Goal: Task Accomplishment & Management: Use online tool/utility

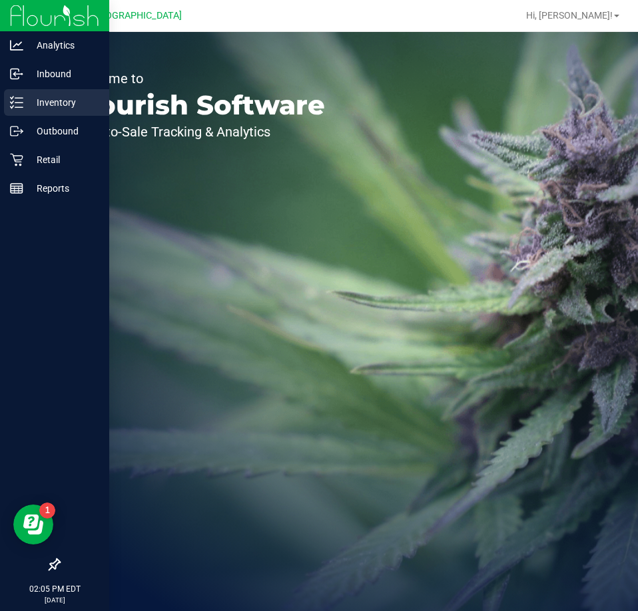
click at [47, 97] on p "Inventory" at bounding box center [63, 103] width 80 height 16
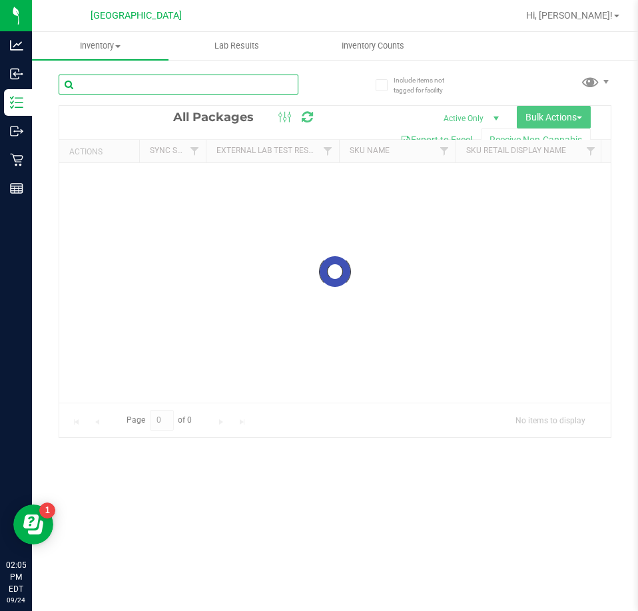
click at [144, 87] on input "text" at bounding box center [179, 85] width 240 height 20
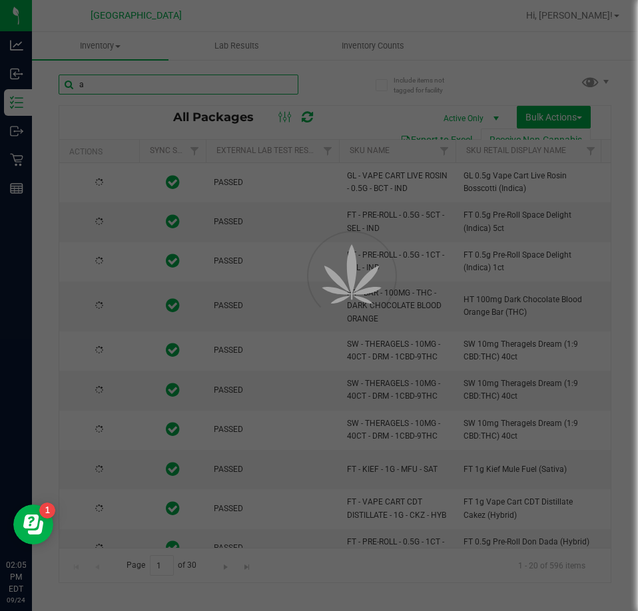
type input "am"
type input "2026-03-16"
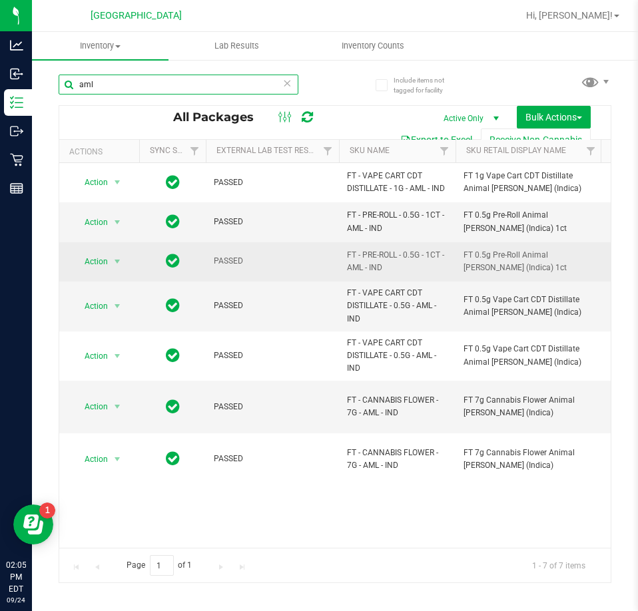
type input "aml"
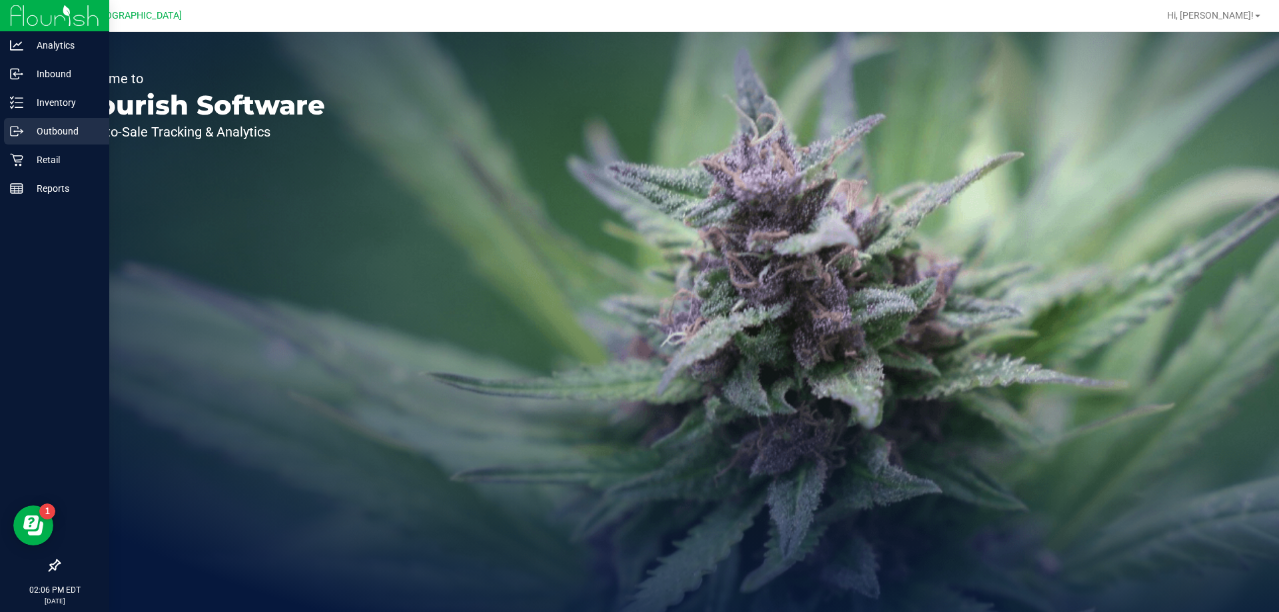
click at [35, 124] on p "Outbound" at bounding box center [63, 131] width 80 height 16
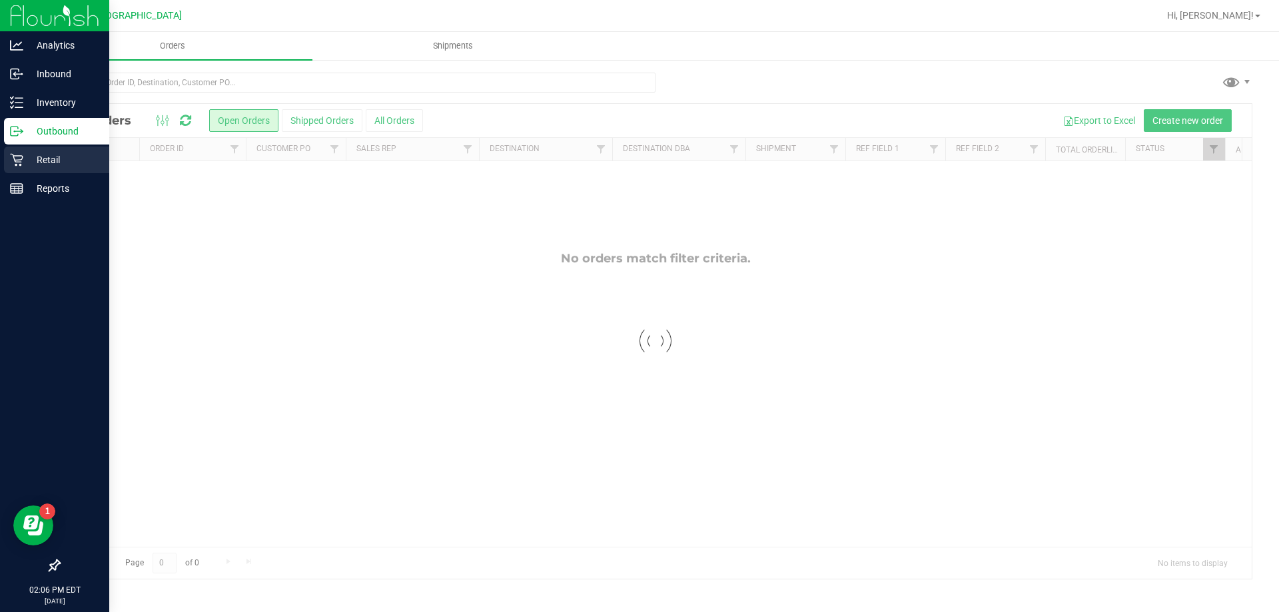
click at [43, 156] on p "Retail" at bounding box center [63, 160] width 80 height 16
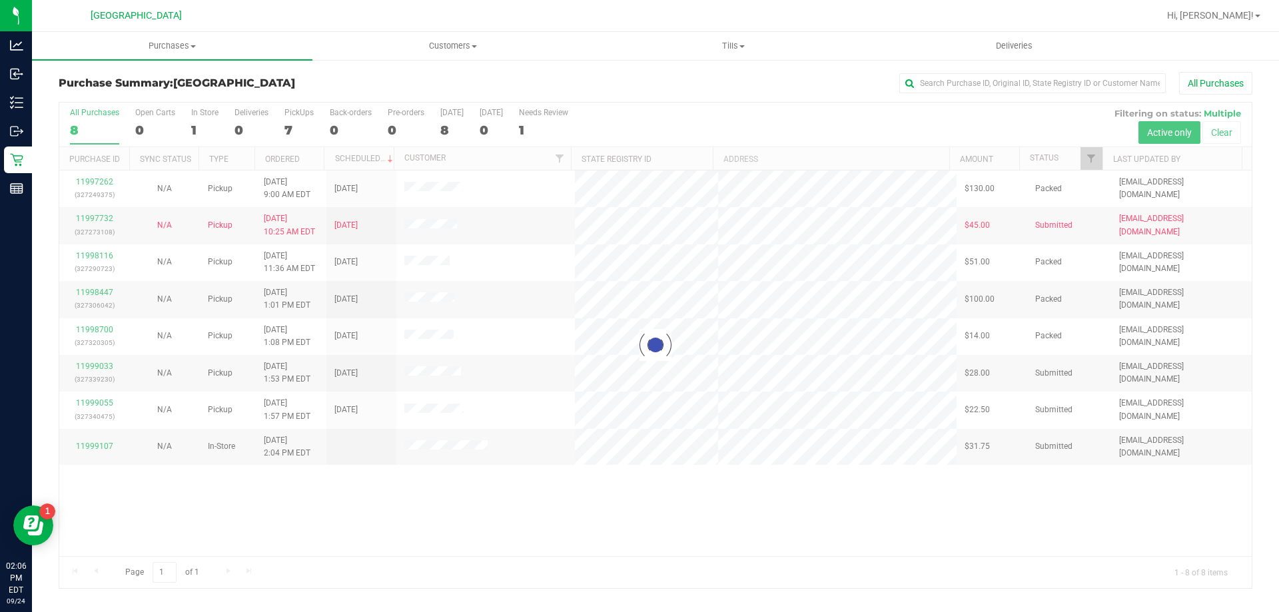
click at [198, 126] on div at bounding box center [655, 346] width 1192 height 486
click at [198, 115] on div at bounding box center [655, 346] width 1192 height 486
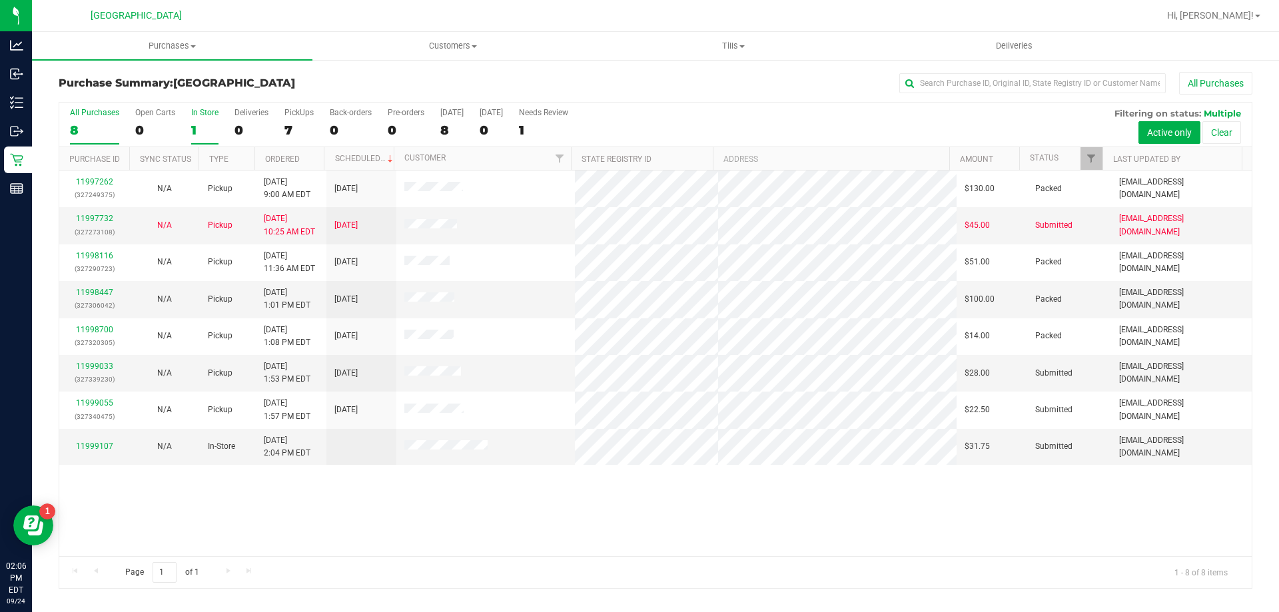
click at [195, 121] on label "In Store 1" at bounding box center [204, 126] width 27 height 37
click at [0, 0] on input "In Store 1" at bounding box center [0, 0] width 0 height 0
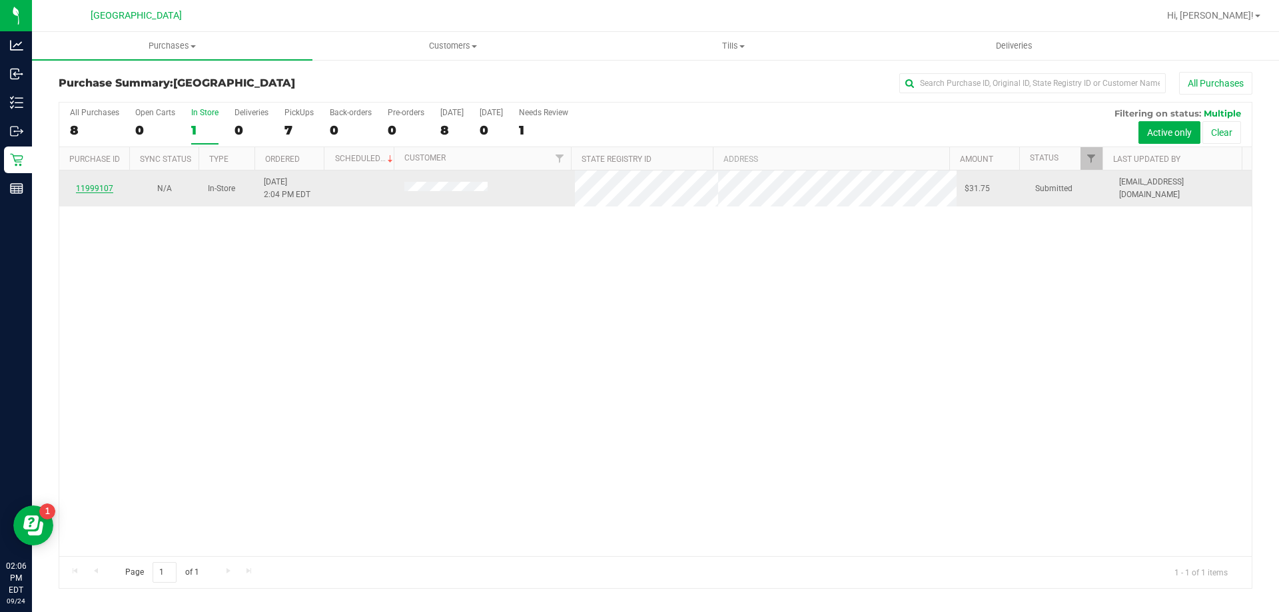
click at [101, 190] on link "11999107" at bounding box center [94, 188] width 37 height 9
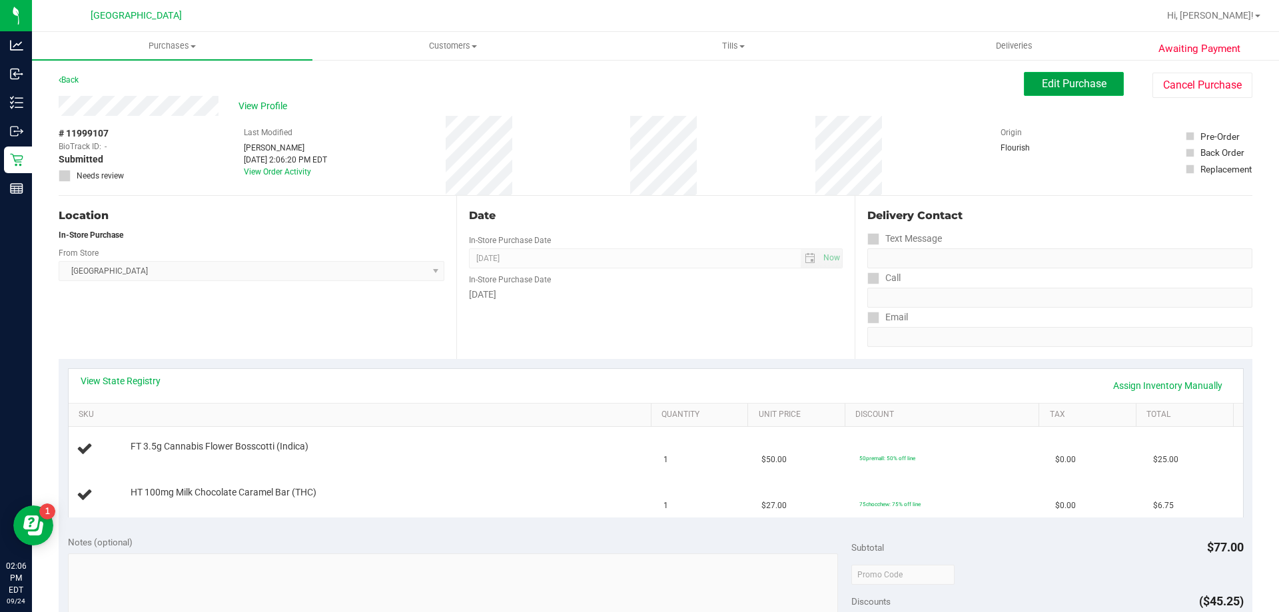
click at [1076, 80] on span "Edit Purchase" at bounding box center [1074, 83] width 65 height 13
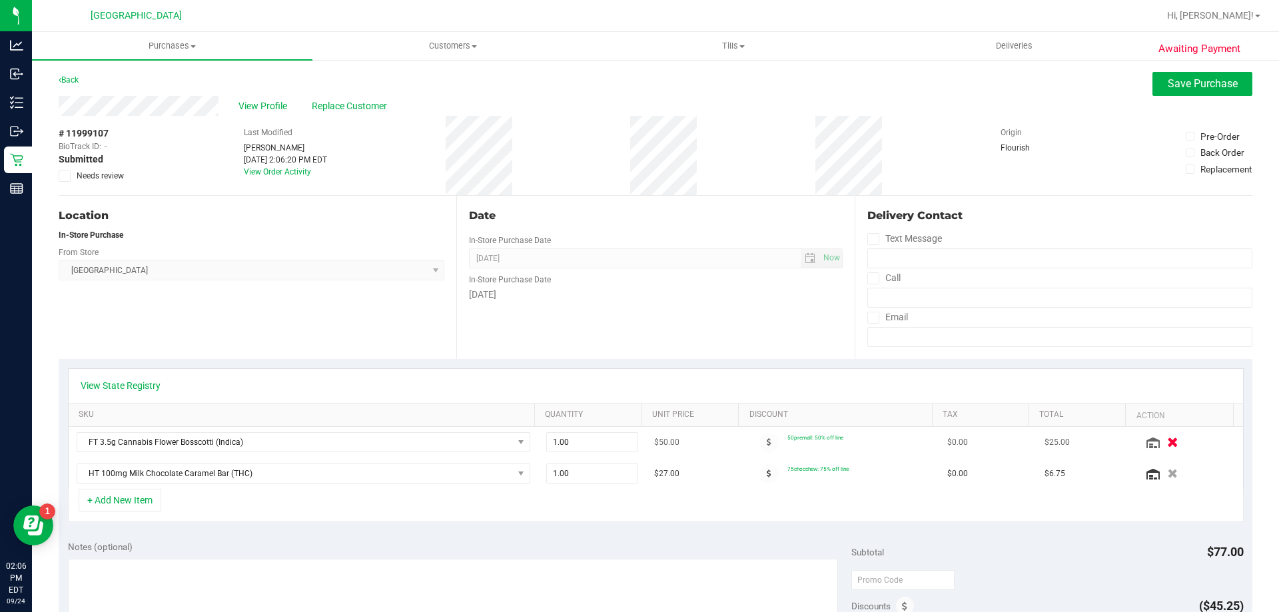
click at [1167, 443] on icon "button" at bounding box center [1172, 443] width 11 height 10
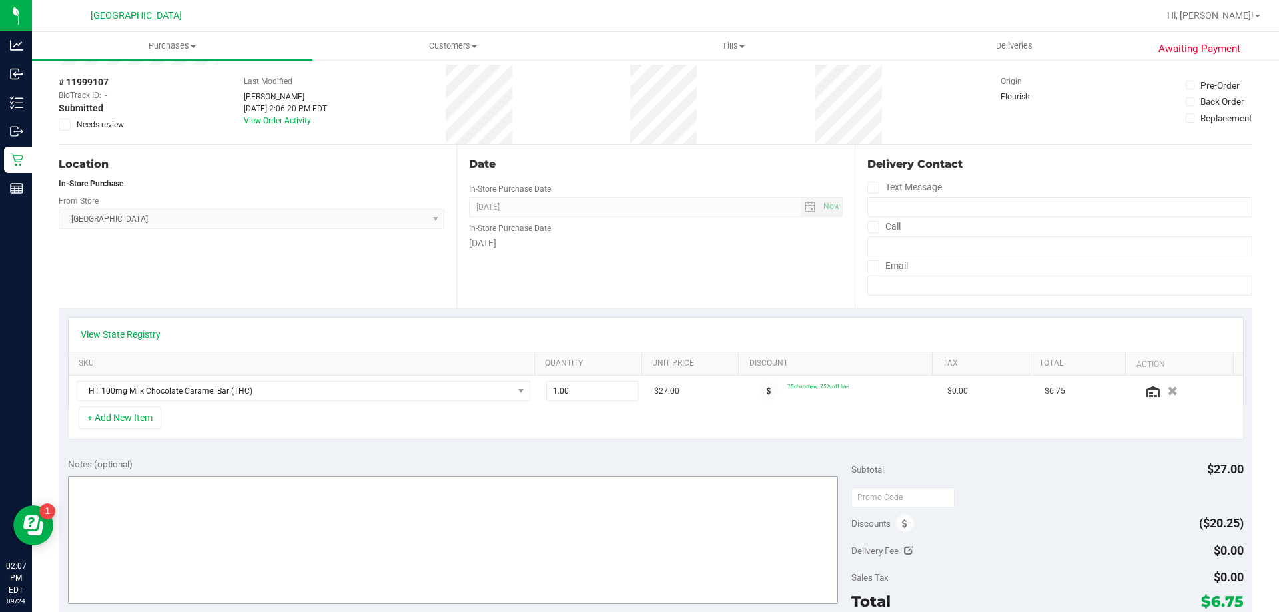
scroll to position [67, 0]
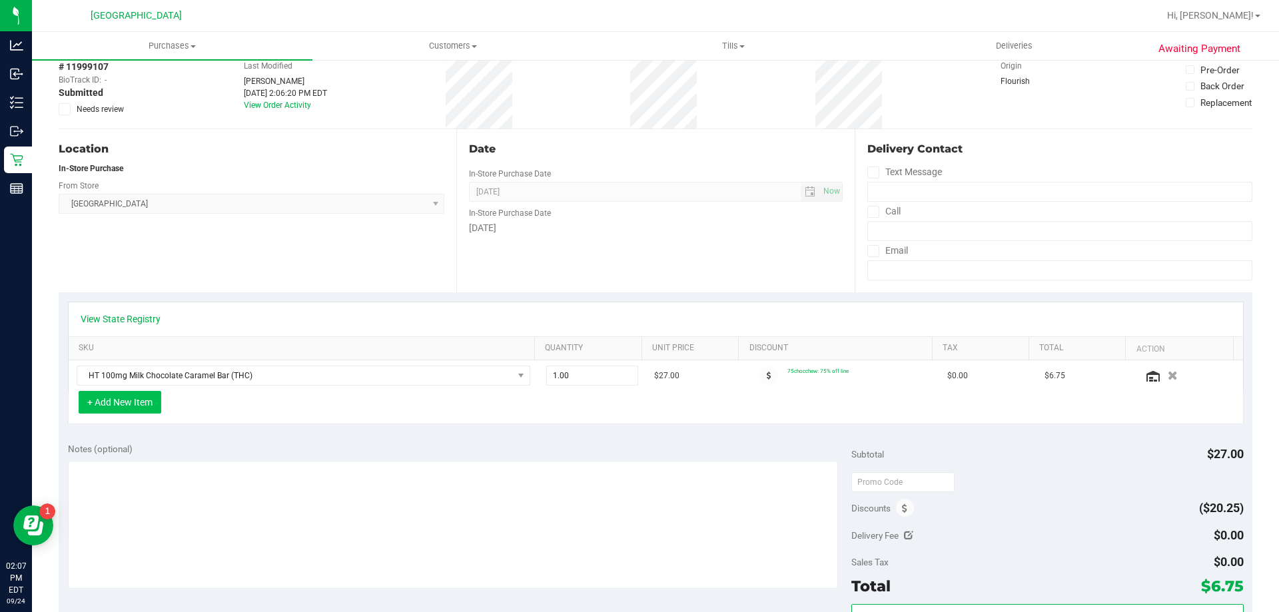
click at [115, 406] on button "+ Add New Item" at bounding box center [120, 402] width 83 height 23
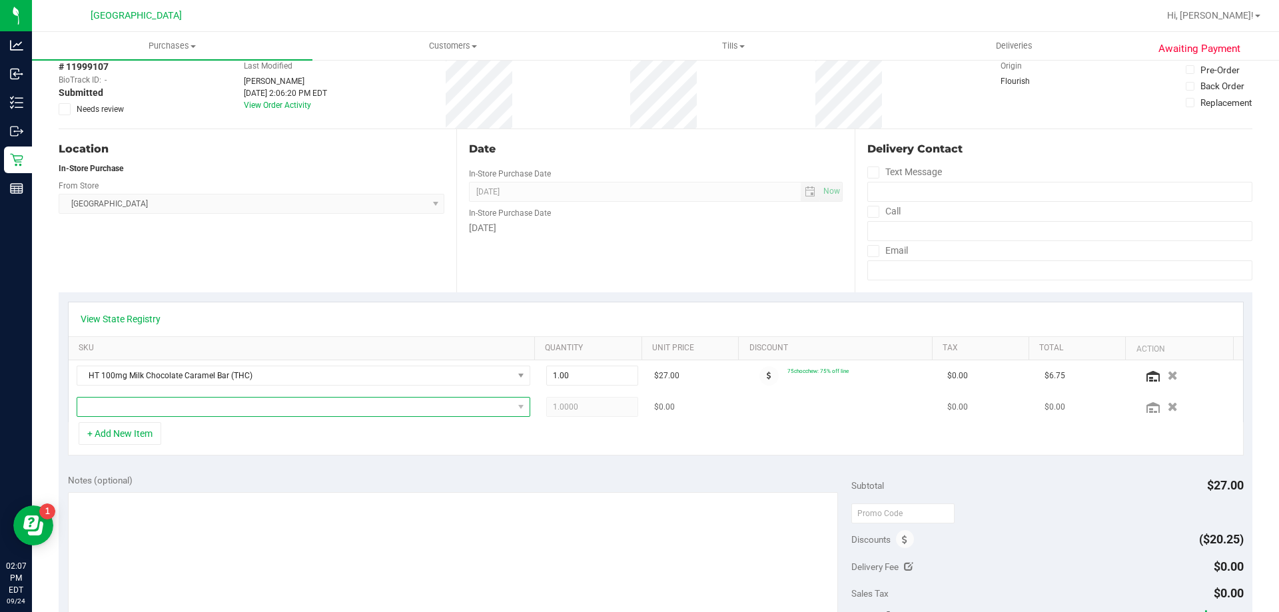
click at [281, 404] on span "NO DATA FOUND" at bounding box center [295, 407] width 436 height 19
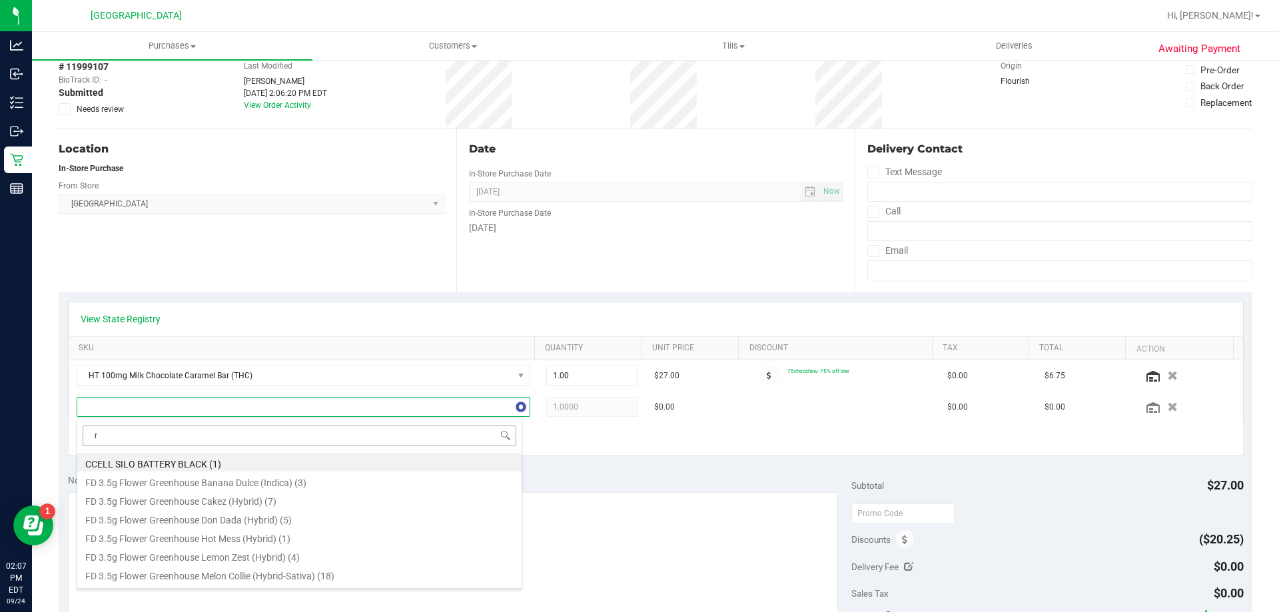
scroll to position [20, 442]
type input "rain"
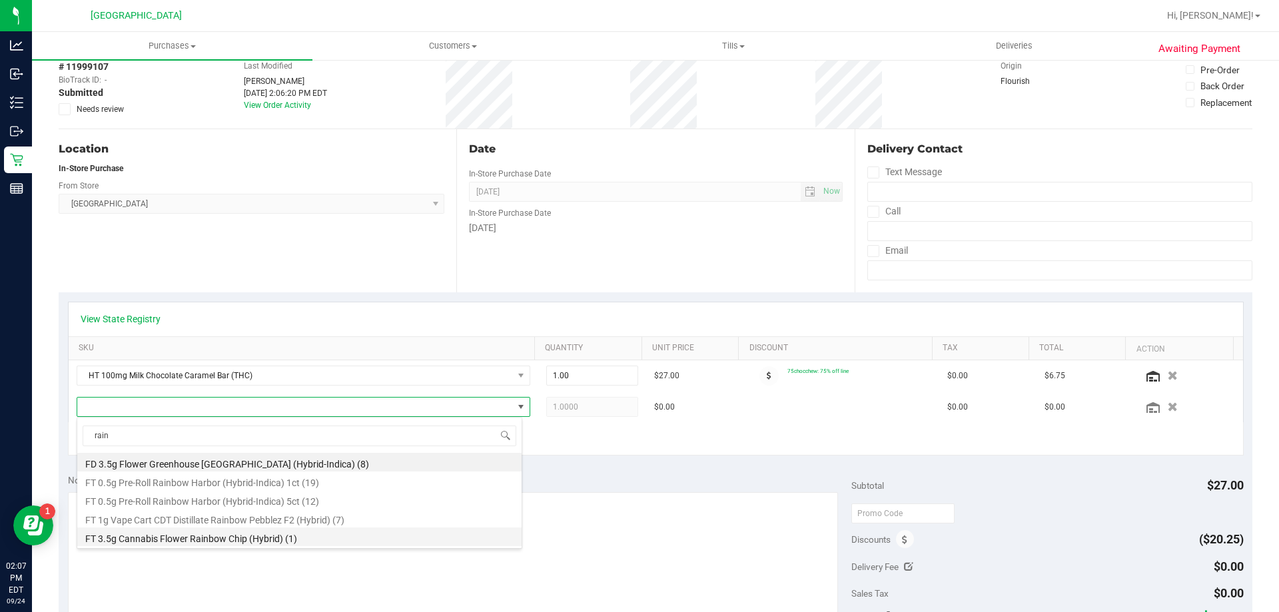
click at [272, 538] on li "FT 3.5g Cannabis Flower Rainbow Chip (Hybrid) (1)" at bounding box center [299, 537] width 444 height 19
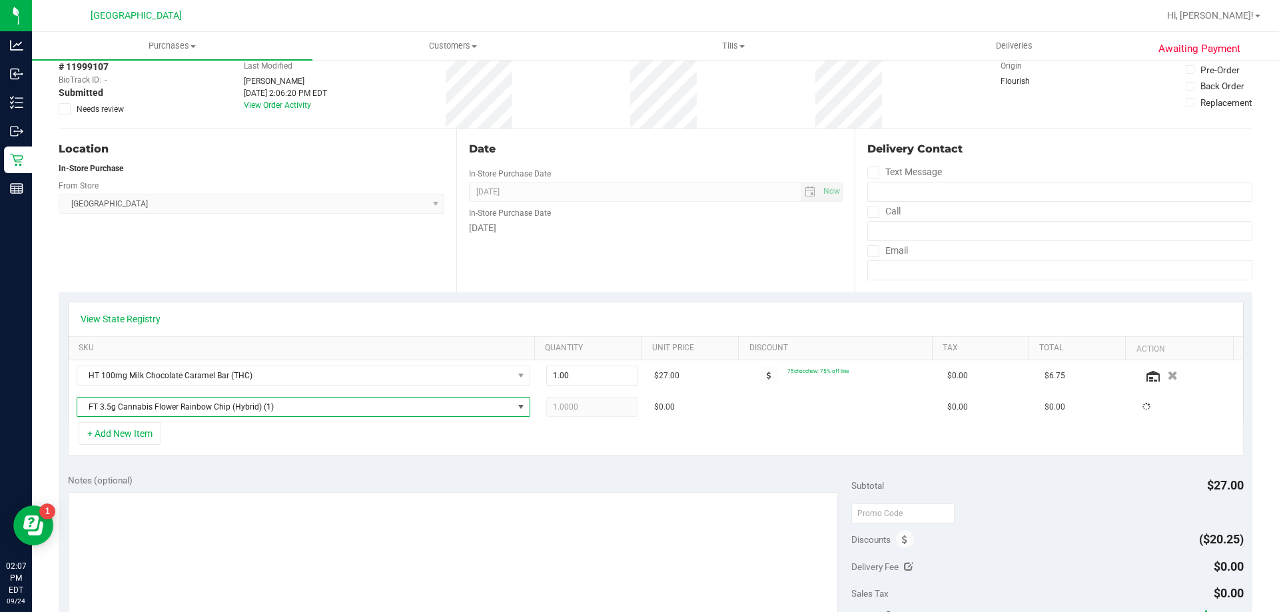
click at [738, 467] on div "Notes (optional) Subtotal $27.00 Discounts ($20.25) Delivery Fee $0.00 Sales Ta…" at bounding box center [656, 585] width 1194 height 240
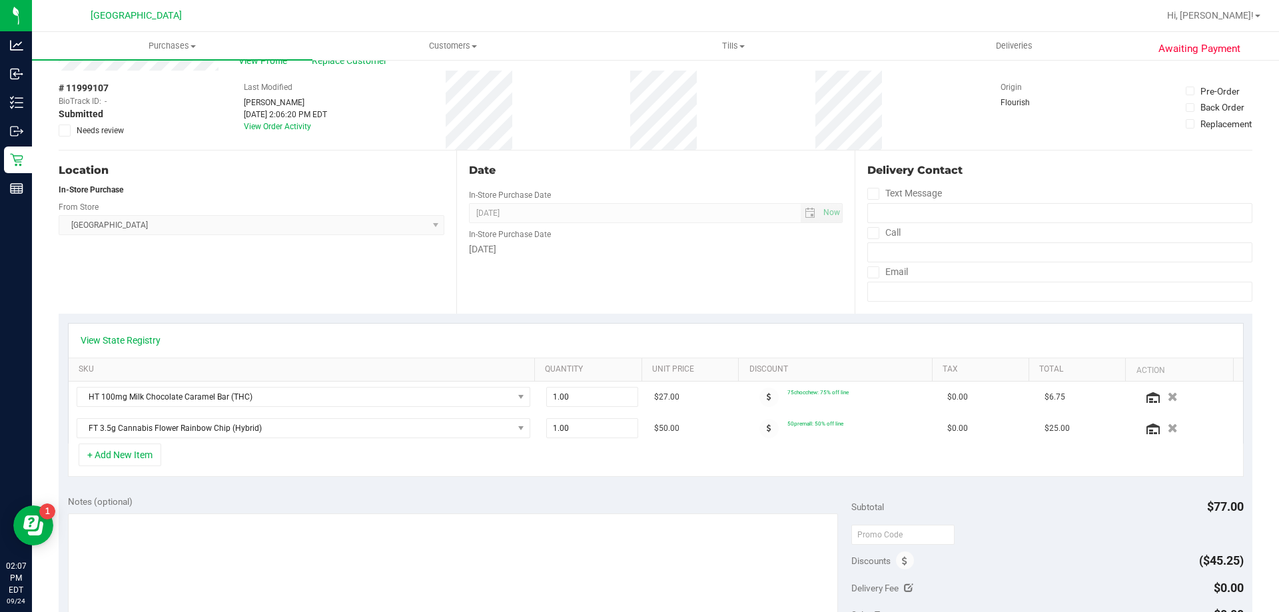
scroll to position [0, 0]
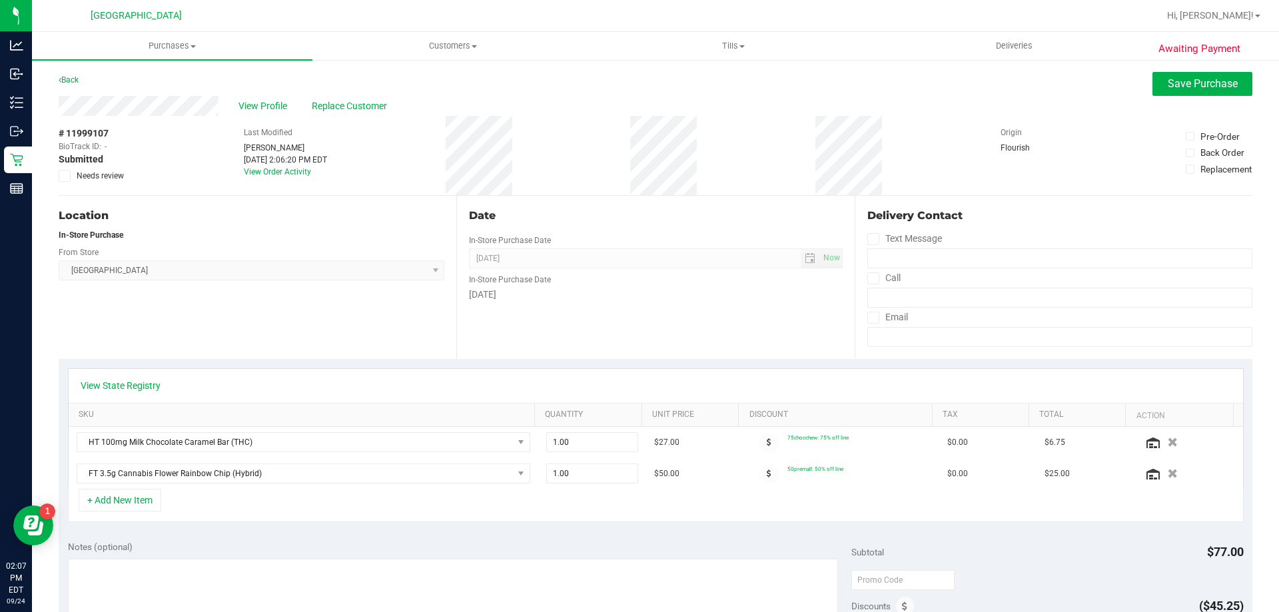
click at [1168, 67] on div "Awaiting Payment Back Save Purchase View Profile Replace Customer # 11999107 Bi…" at bounding box center [655, 584] width 1247 height 1050
click at [1168, 77] on span "Save Purchase" at bounding box center [1203, 83] width 70 height 13
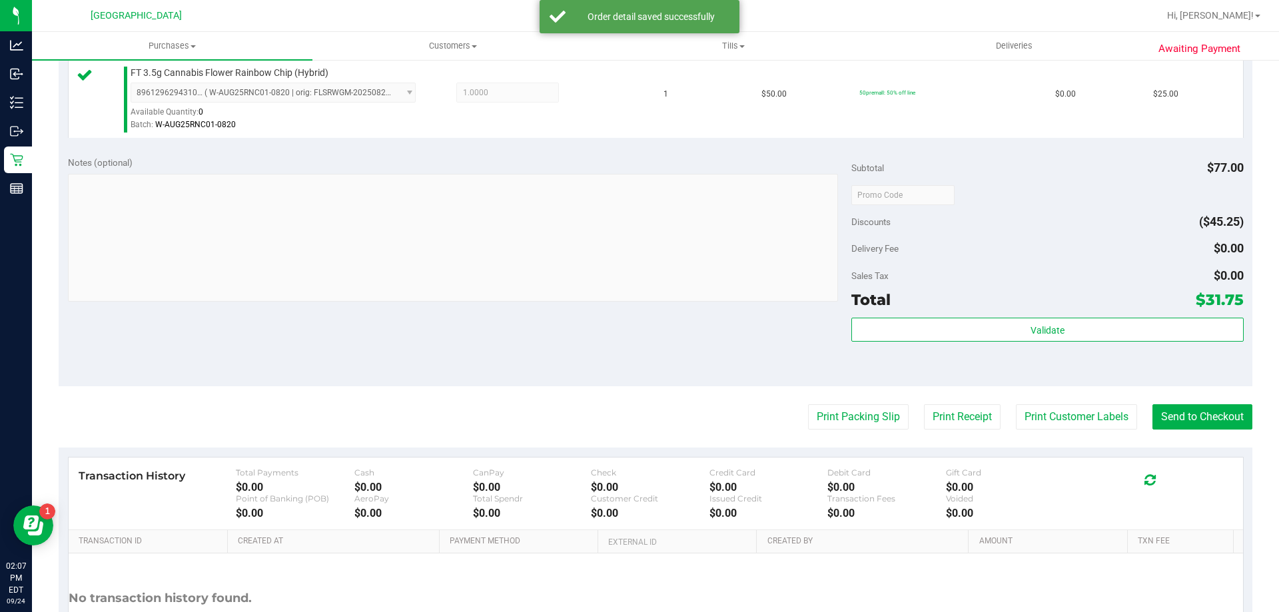
scroll to position [466, 0]
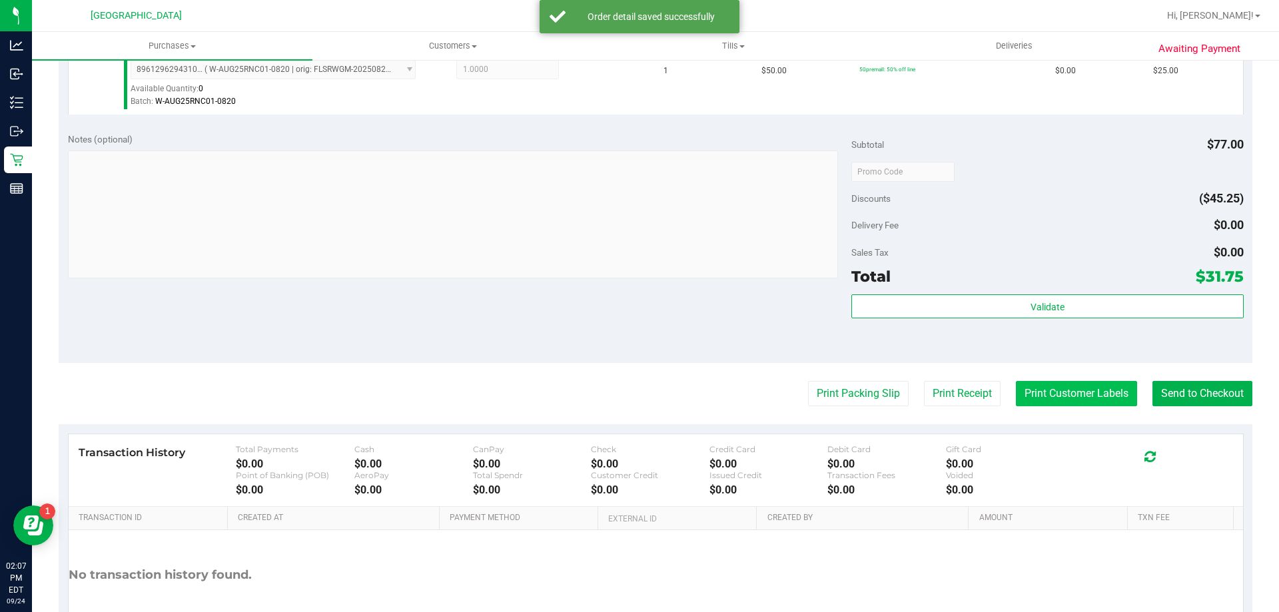
click at [1049, 391] on button "Print Customer Labels" at bounding box center [1076, 393] width 121 height 25
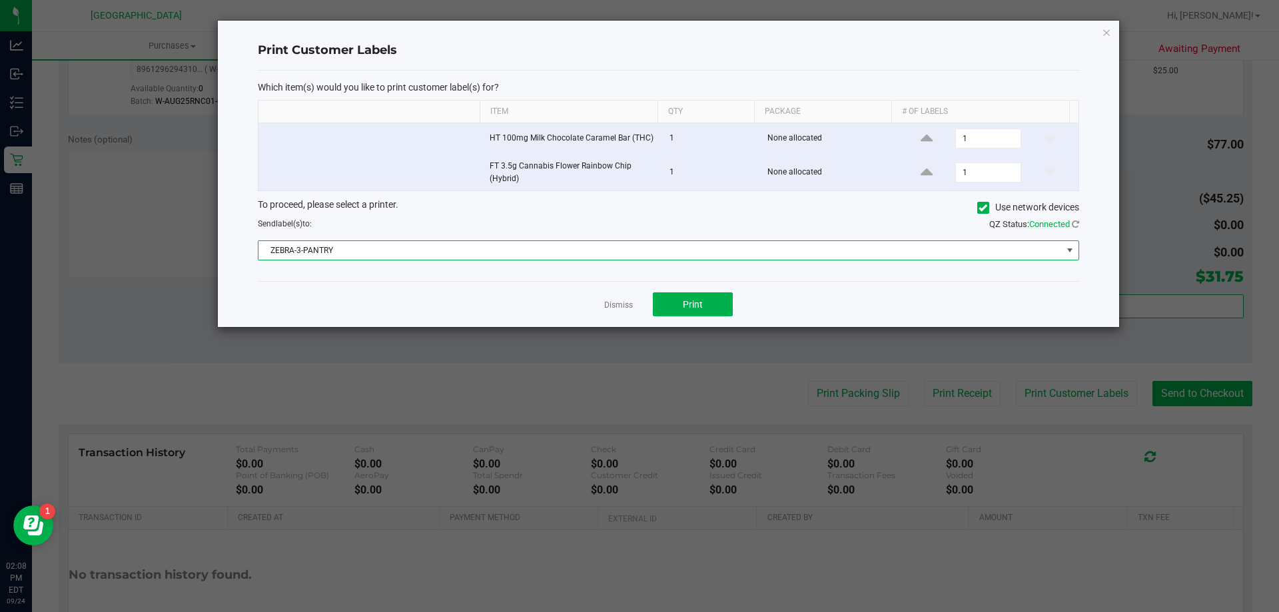
click at [805, 245] on span "ZEBRA-3-PANTRY" at bounding box center [659, 250] width 803 height 19
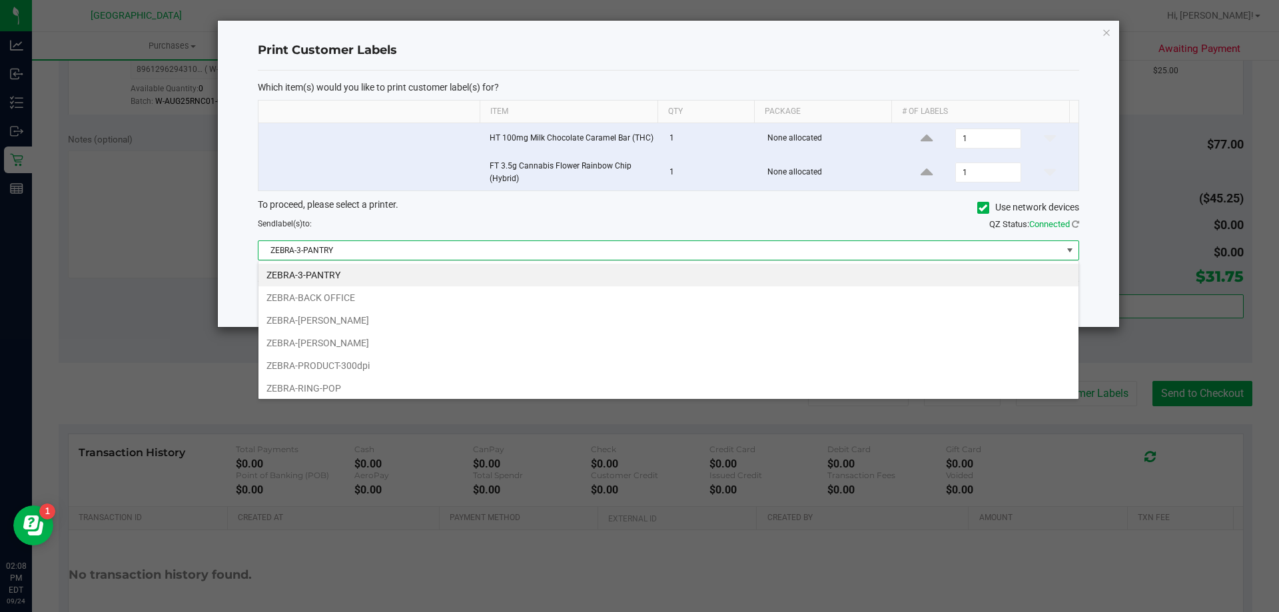
scroll to position [20, 821]
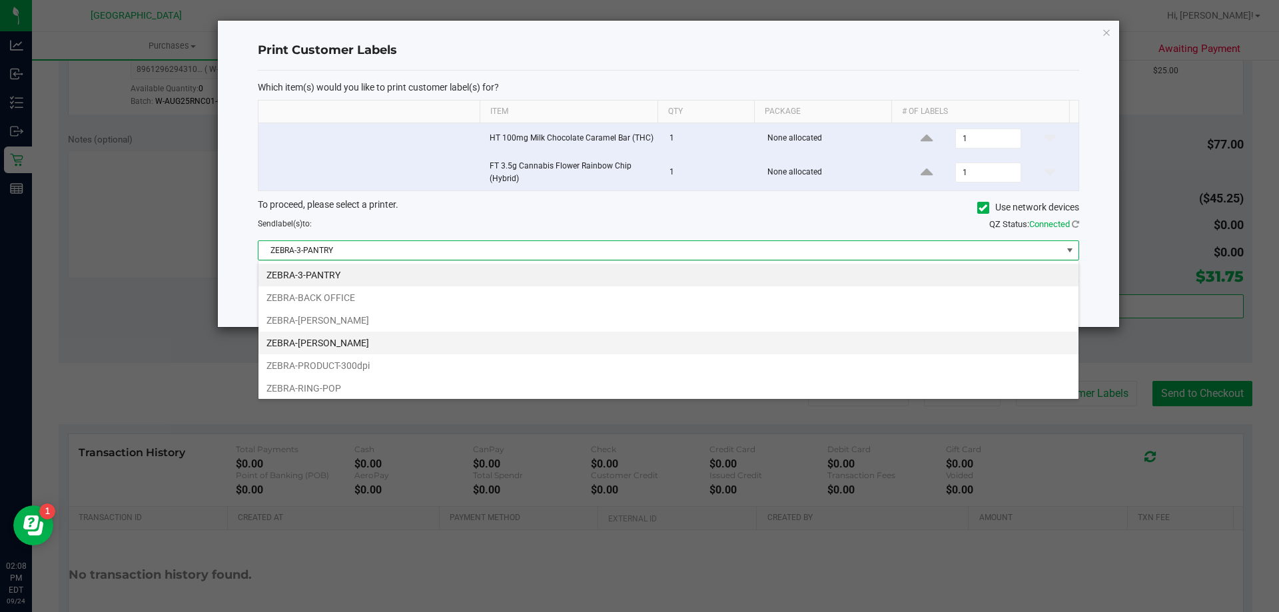
click at [342, 335] on li "ZEBRA-[PERSON_NAME]" at bounding box center [668, 343] width 820 height 23
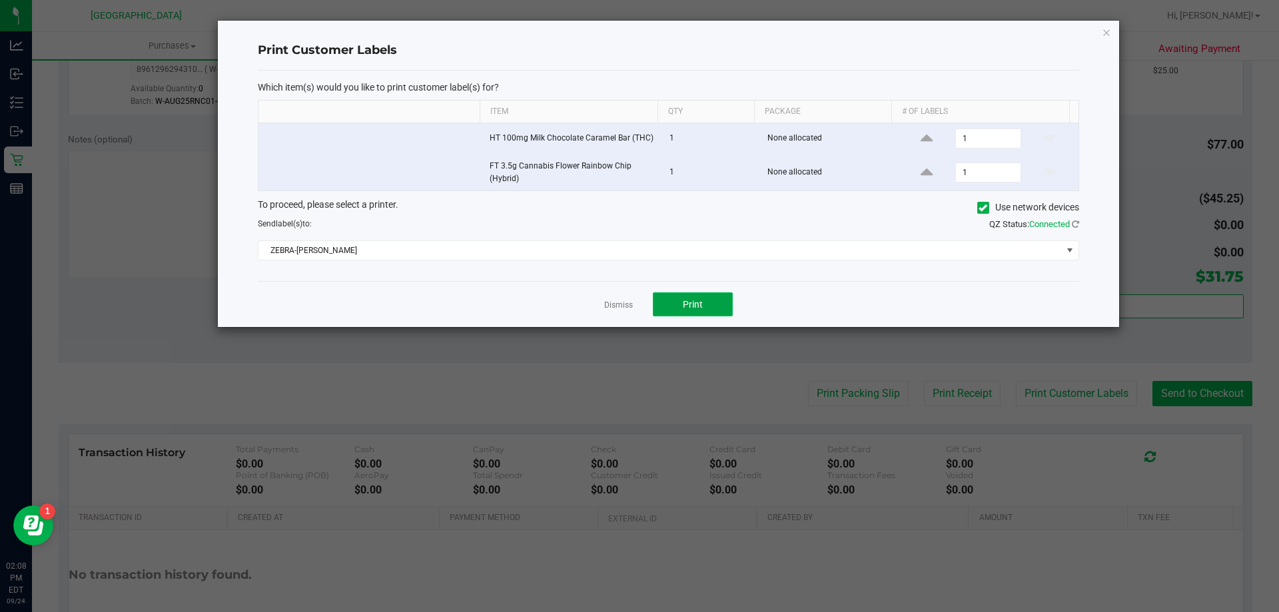
click at [687, 298] on button "Print" at bounding box center [693, 304] width 80 height 24
click at [1108, 29] on icon "button" at bounding box center [1106, 32] width 9 height 16
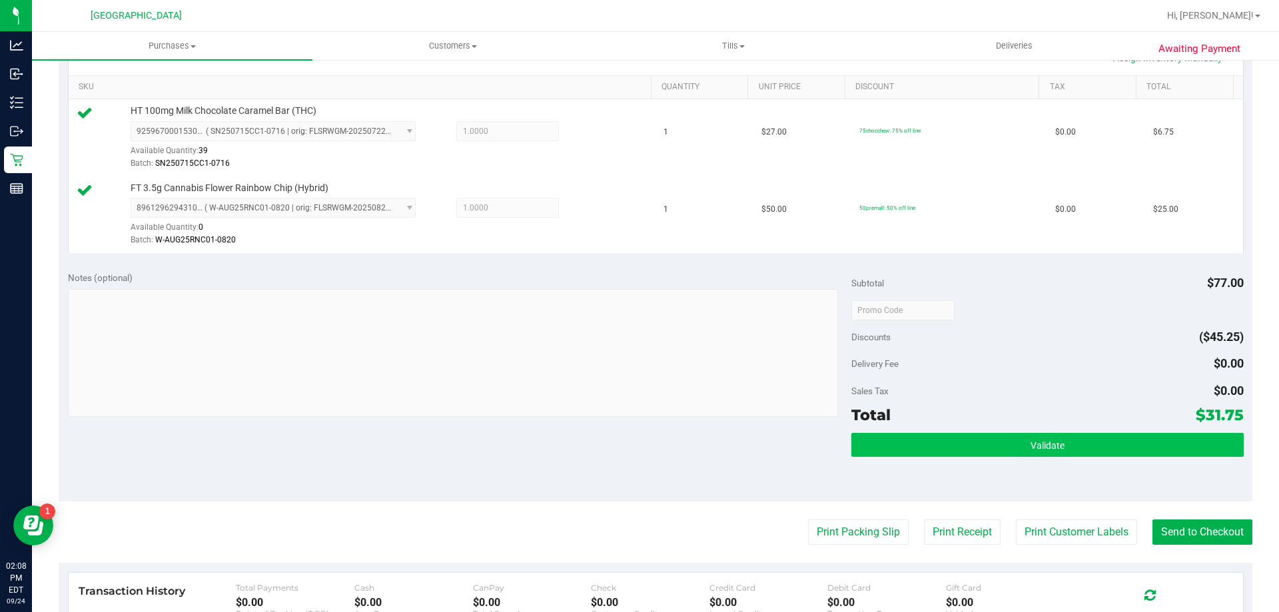
scroll to position [333, 0]
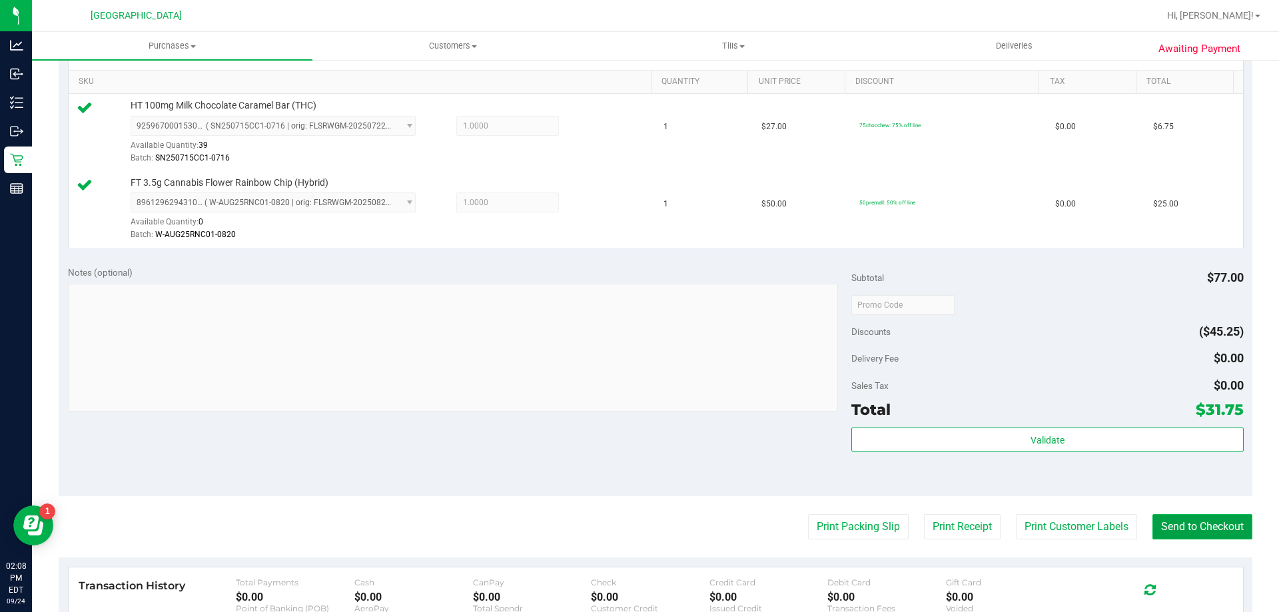
click at [1161, 530] on button "Send to Checkout" at bounding box center [1202, 526] width 100 height 25
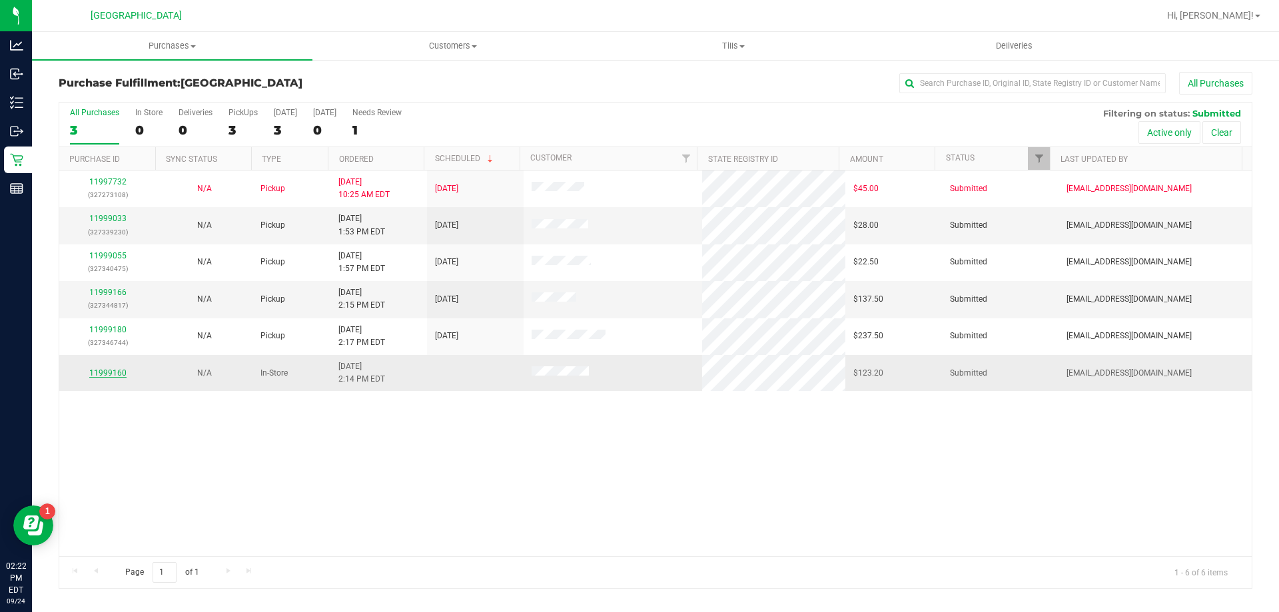
click at [114, 375] on link "11999160" at bounding box center [107, 372] width 37 height 9
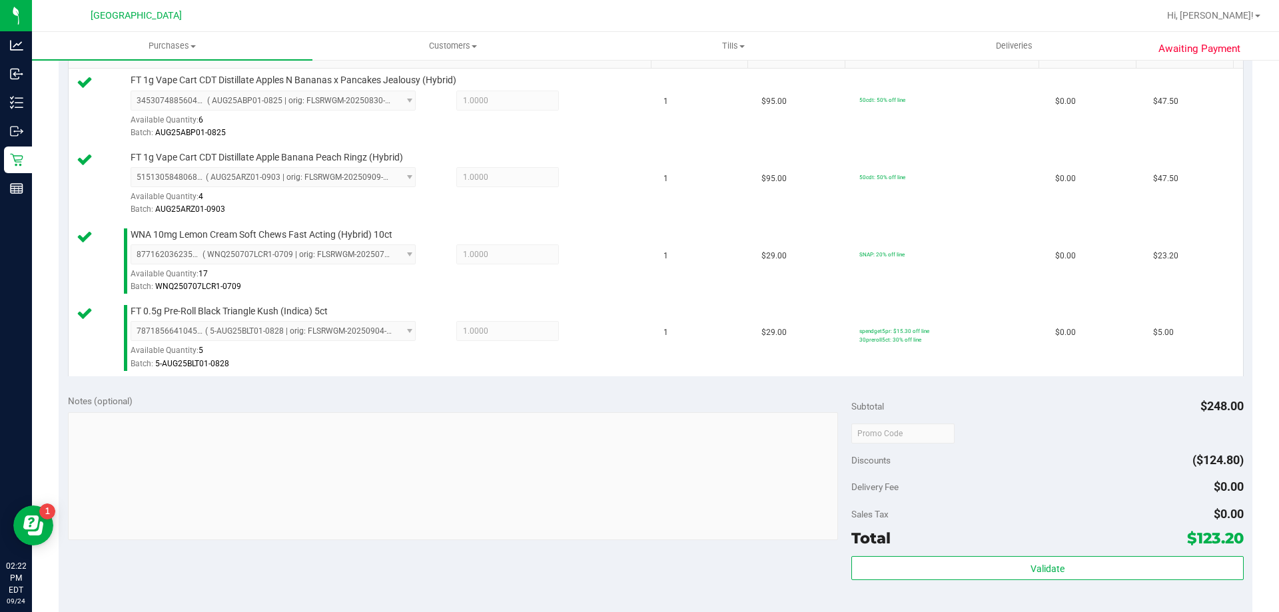
scroll to position [533, 0]
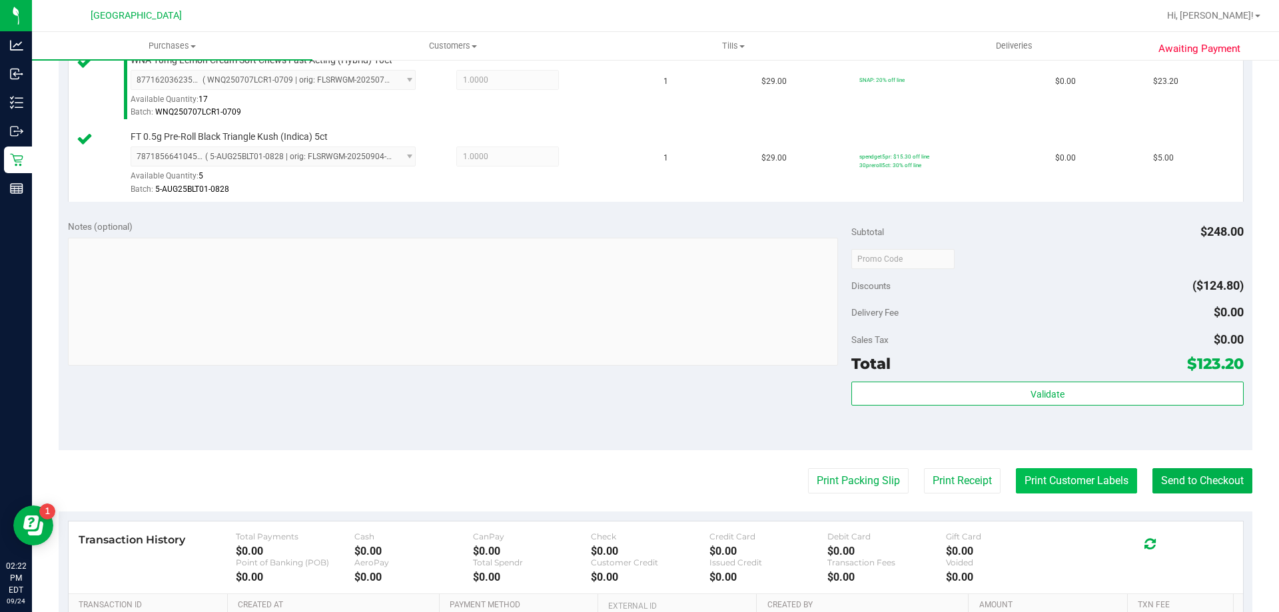
click at [1016, 478] on button "Print Customer Labels" at bounding box center [1076, 480] width 121 height 25
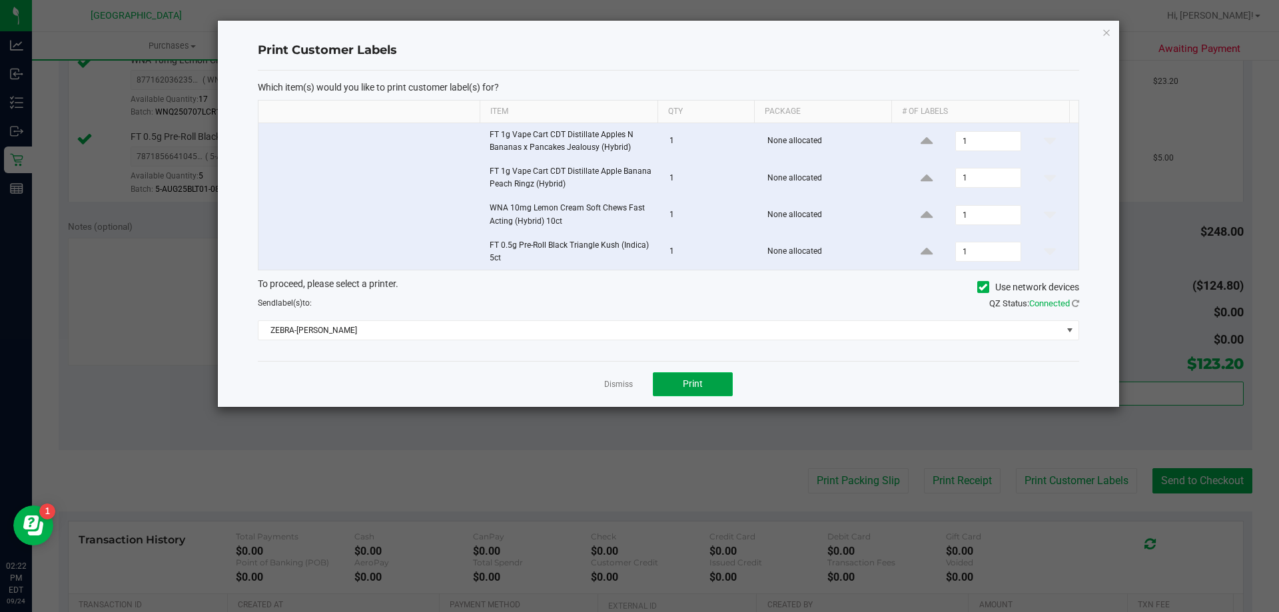
click at [717, 389] on button "Print" at bounding box center [693, 384] width 80 height 24
click at [1103, 27] on icon "button" at bounding box center [1106, 32] width 9 height 16
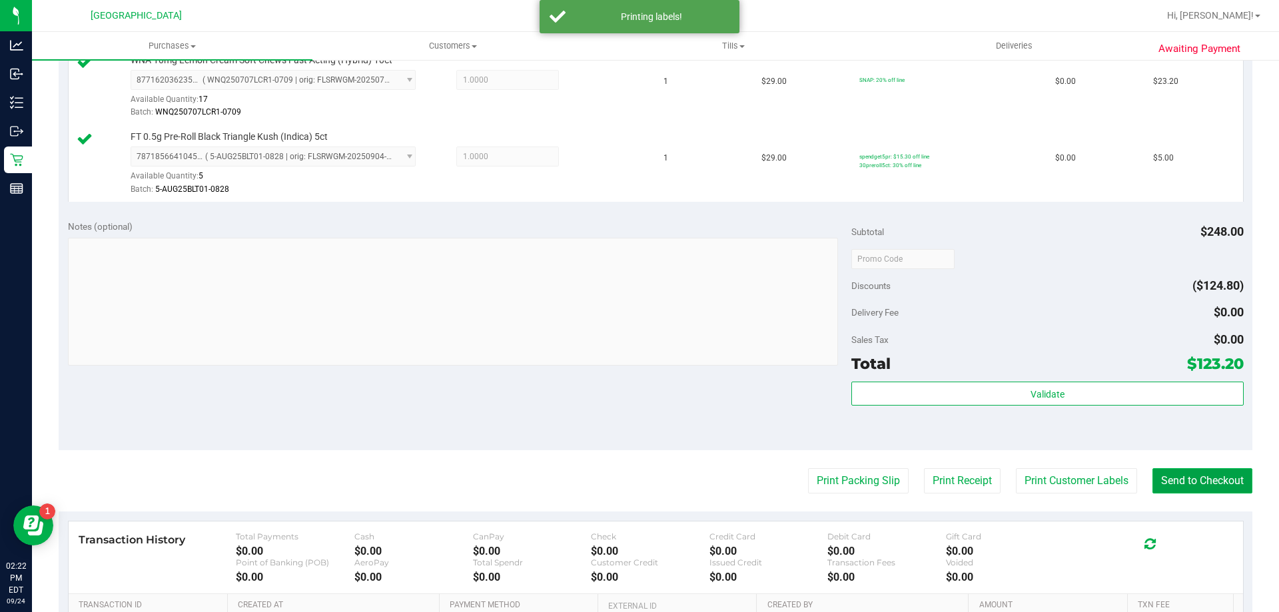
click at [1196, 477] on button "Send to Checkout" at bounding box center [1202, 480] width 100 height 25
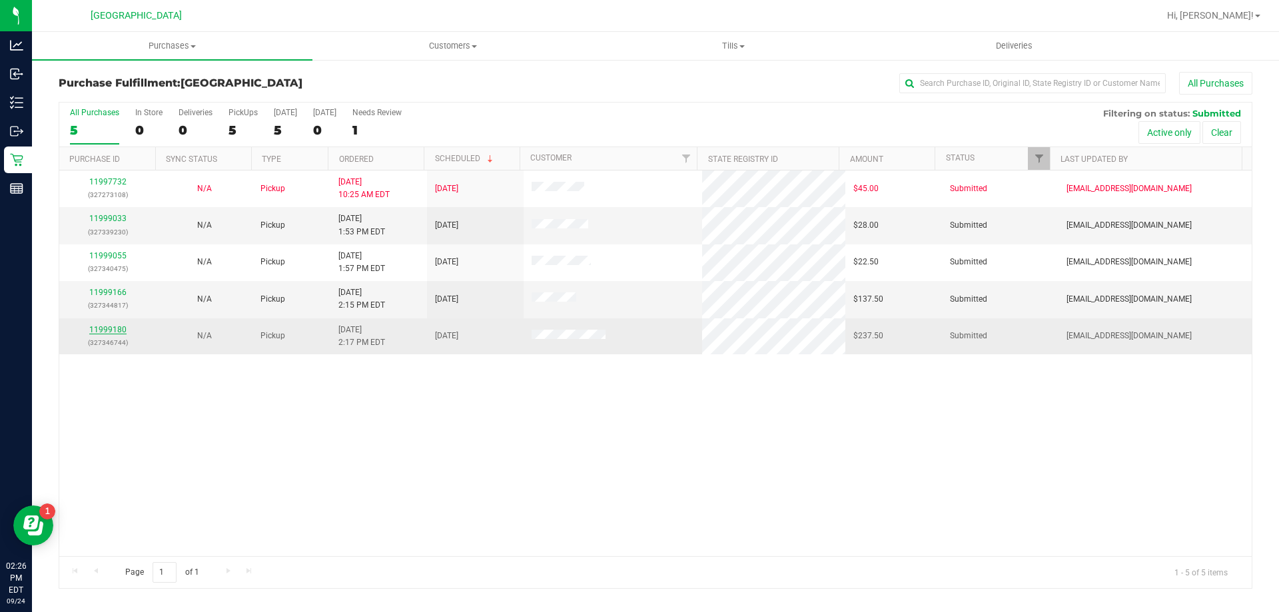
click at [119, 329] on link "11999180" at bounding box center [107, 329] width 37 height 9
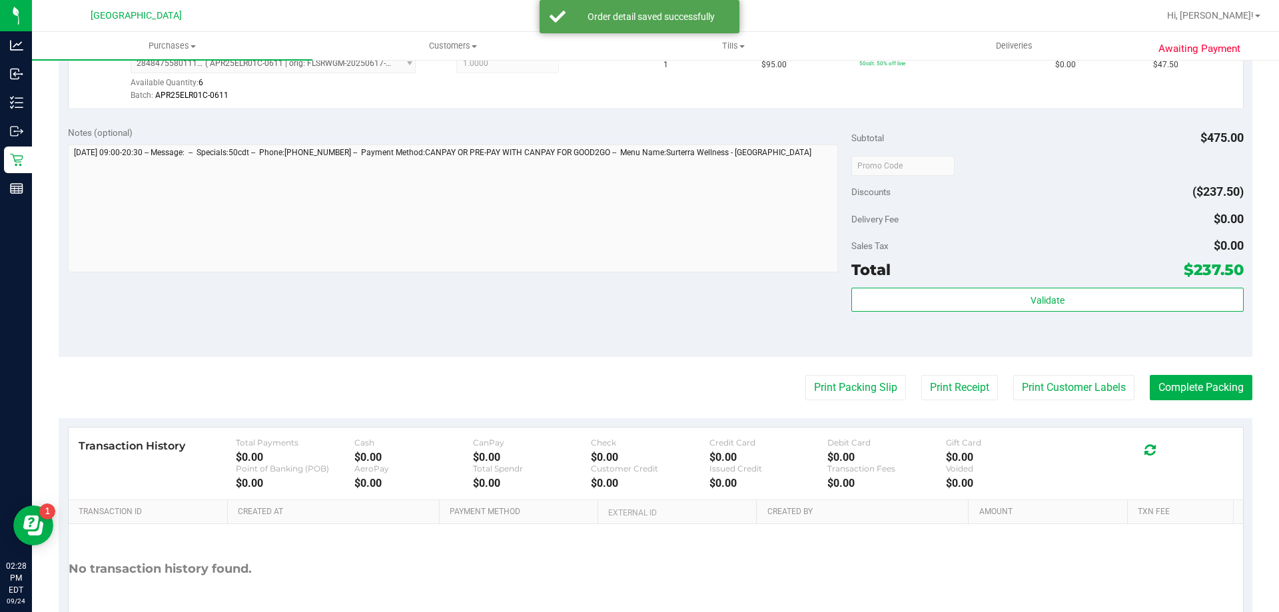
scroll to position [631, 0]
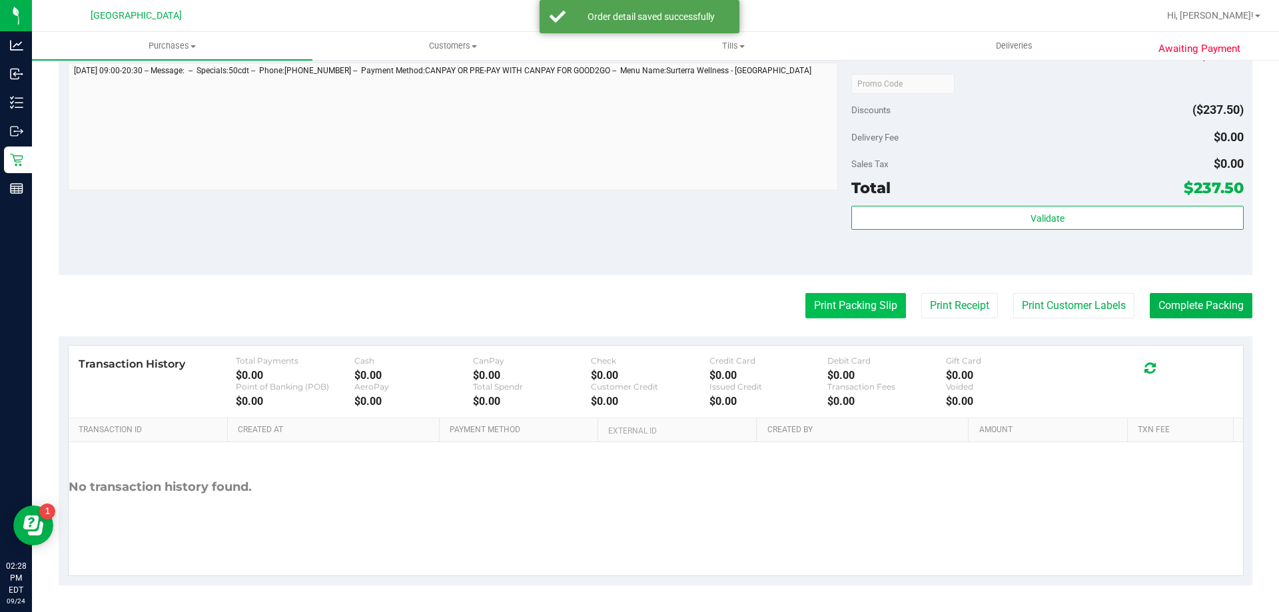
click at [821, 313] on button "Print Packing Slip" at bounding box center [855, 305] width 101 height 25
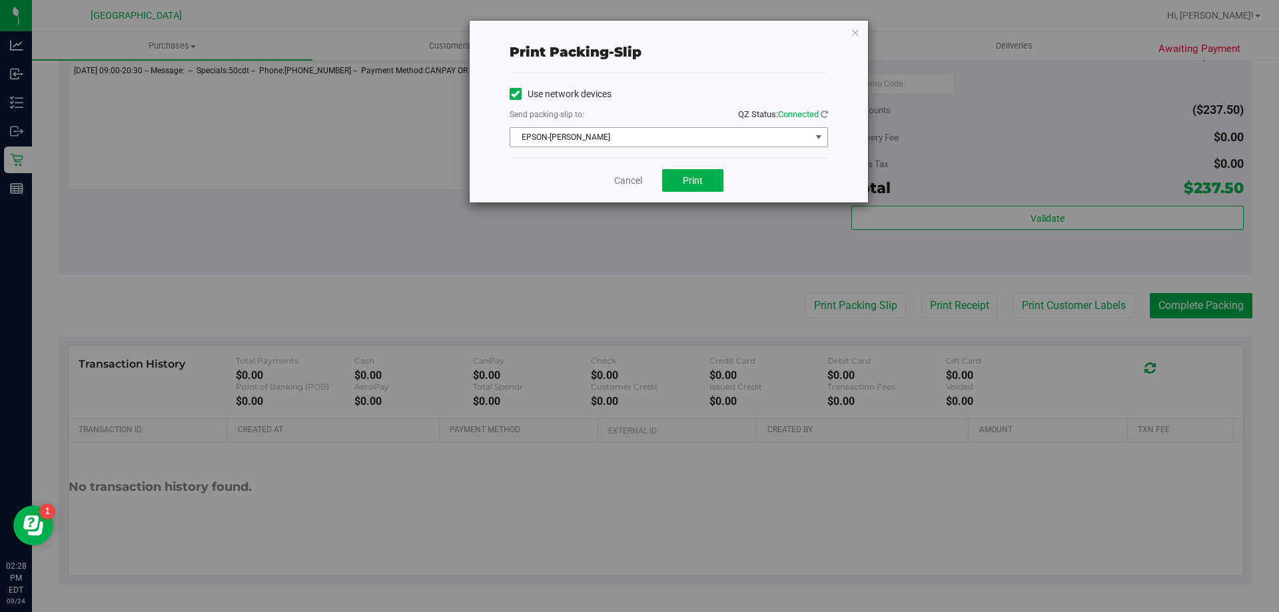
click at [740, 139] on span "EPSON-[PERSON_NAME]" at bounding box center [660, 137] width 300 height 19
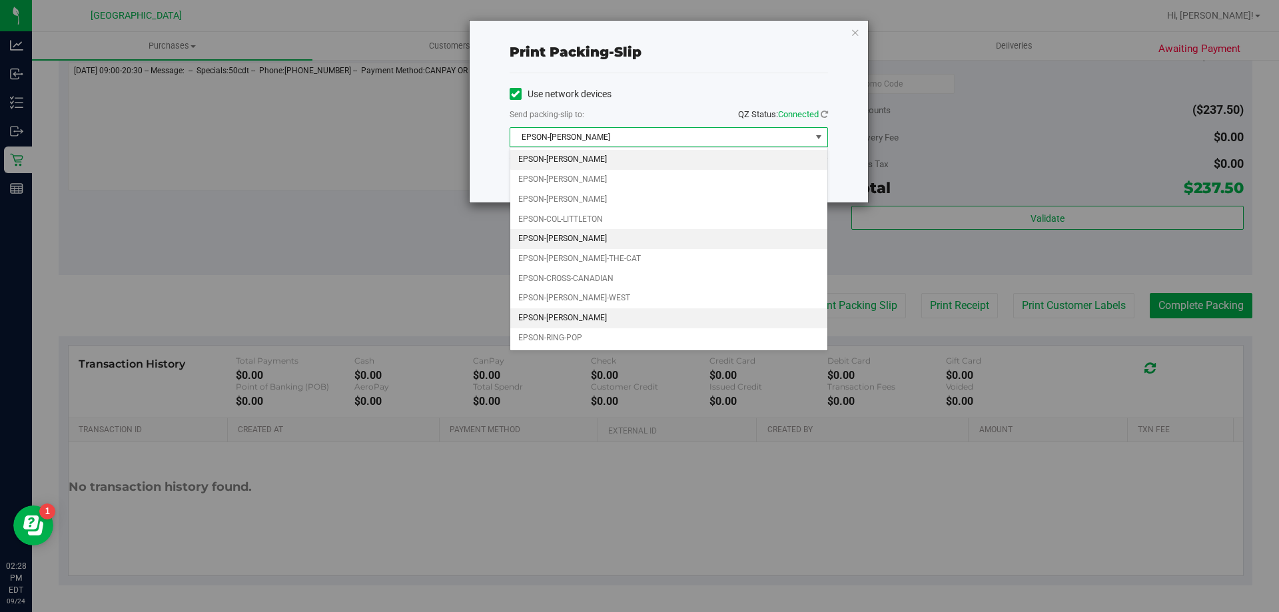
drag, startPoint x: 605, startPoint y: 313, endPoint x: 587, endPoint y: 233, distance: 81.9
click at [607, 286] on ul "EPSON-[PERSON_NAME] EPSON-[PERSON_NAME] EPSON-[PERSON_NAME] EPSON-COL-LITTLETON…" at bounding box center [668, 249] width 317 height 198
click at [650, 318] on li "EPSON-[PERSON_NAME]" at bounding box center [668, 318] width 317 height 20
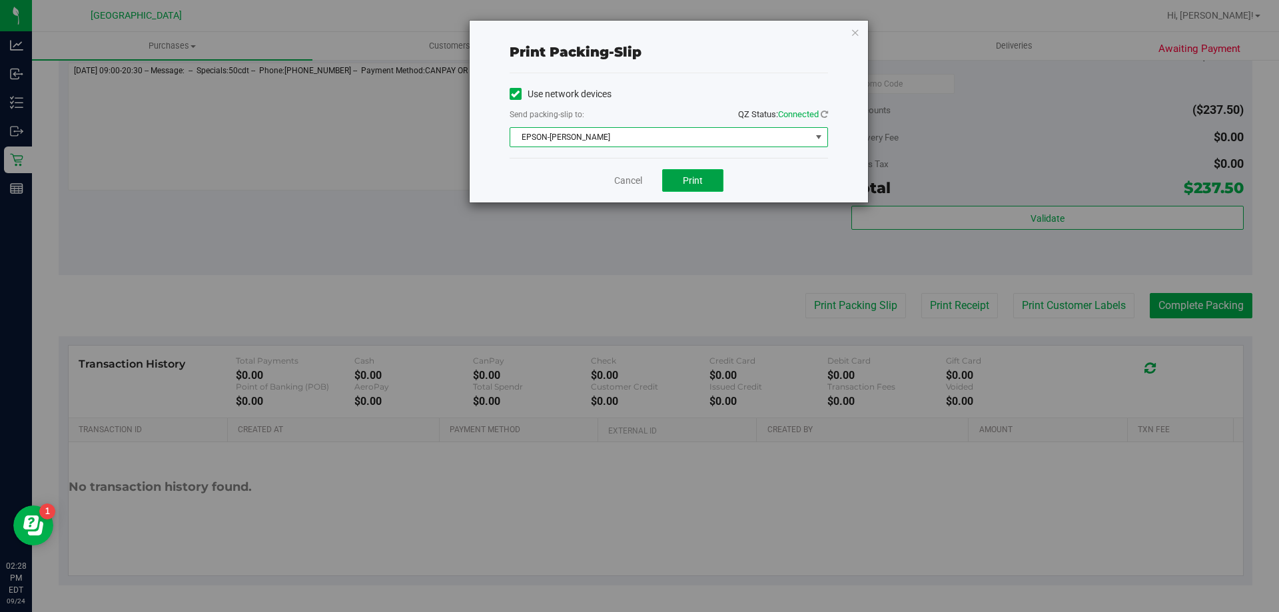
click at [697, 182] on span "Print" at bounding box center [693, 180] width 20 height 11
click at [773, 133] on span "EPSON-[PERSON_NAME]" at bounding box center [660, 137] width 300 height 19
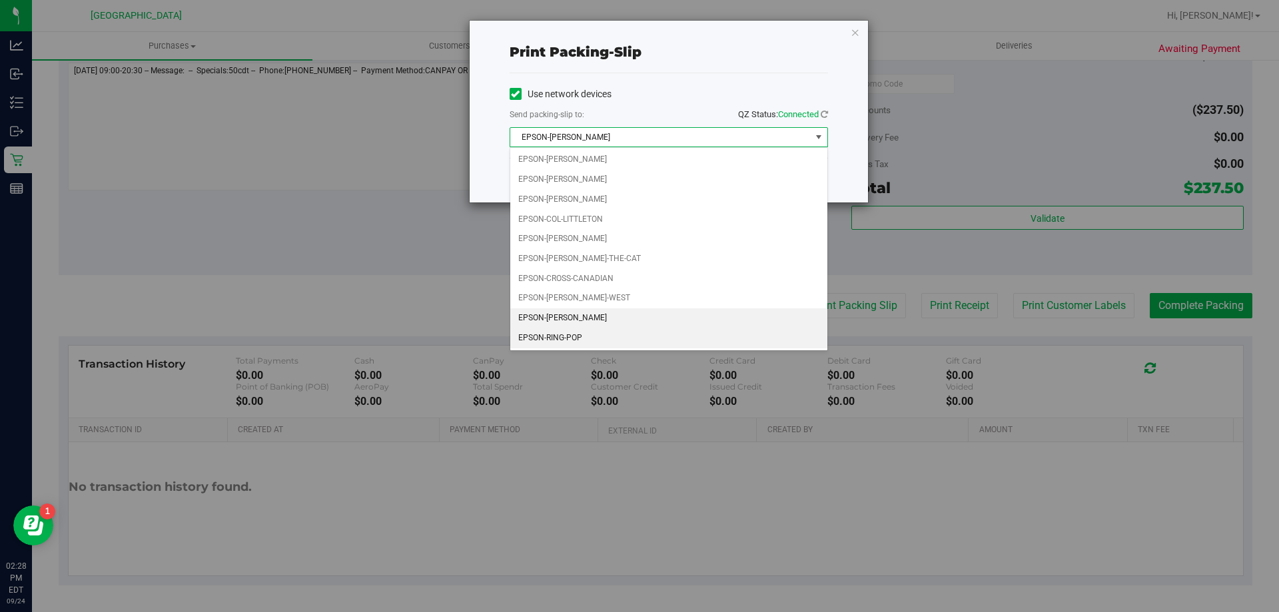
click at [597, 343] on li "EPSON-RING-POP" at bounding box center [668, 338] width 317 height 20
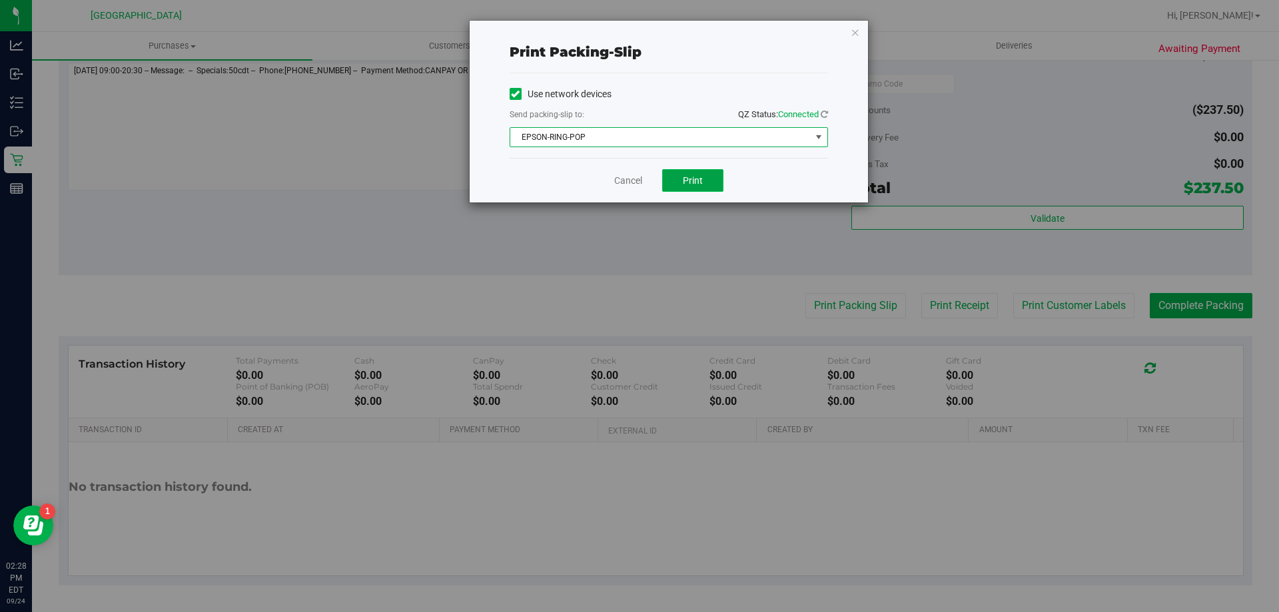
click at [695, 185] on span "Print" at bounding box center [693, 180] width 20 height 11
click at [853, 30] on icon "button" at bounding box center [855, 32] width 9 height 16
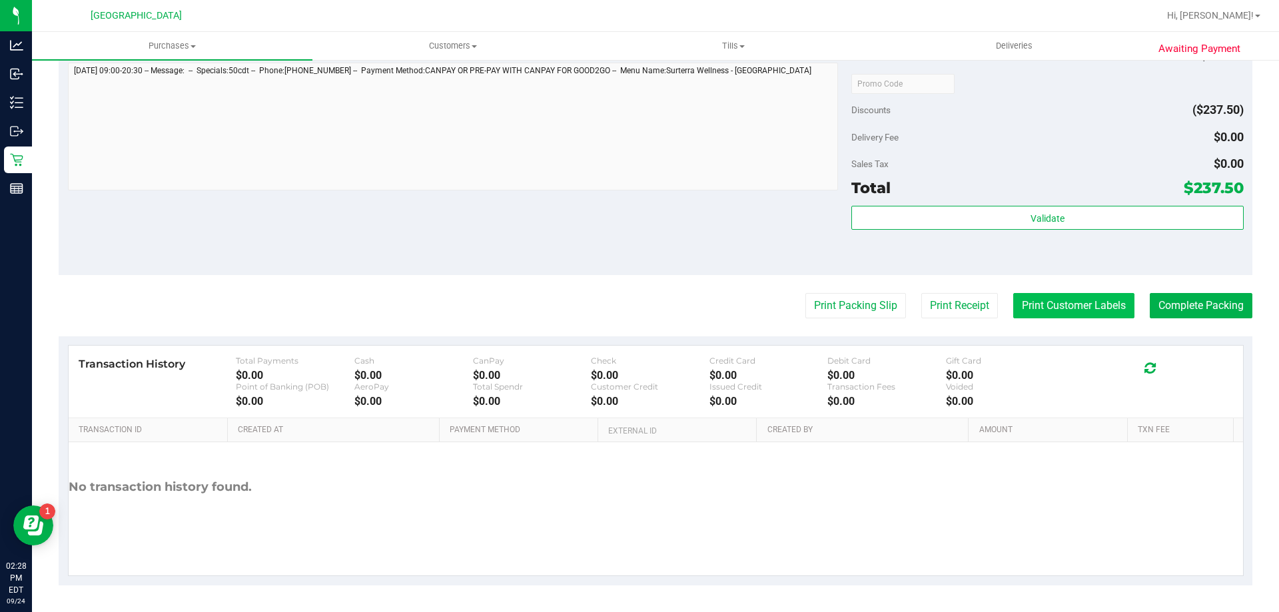
click at [1071, 300] on button "Print Customer Labels" at bounding box center [1073, 305] width 121 height 25
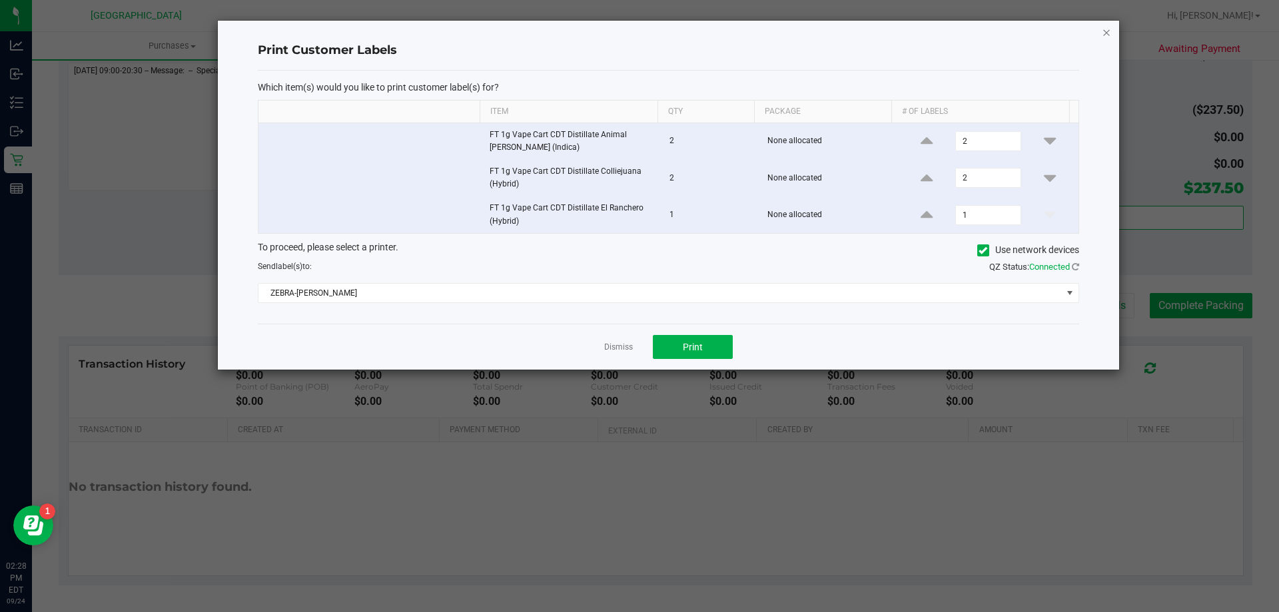
click at [1106, 32] on icon "button" at bounding box center [1106, 32] width 9 height 16
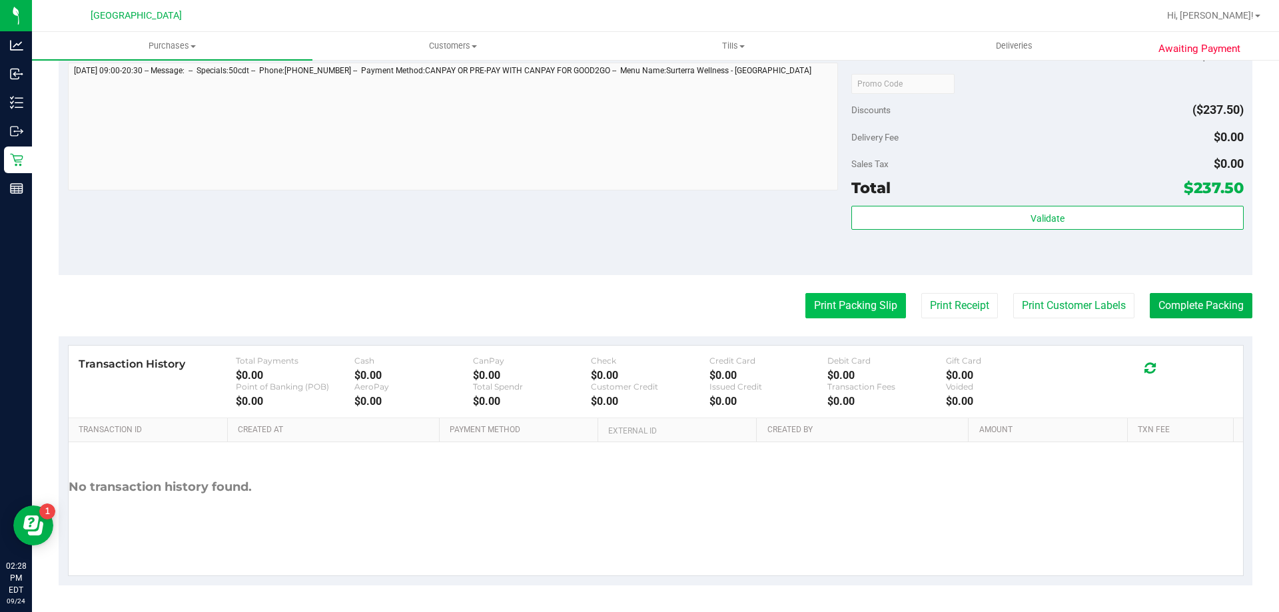
click at [872, 305] on button "Print Packing Slip" at bounding box center [855, 305] width 101 height 25
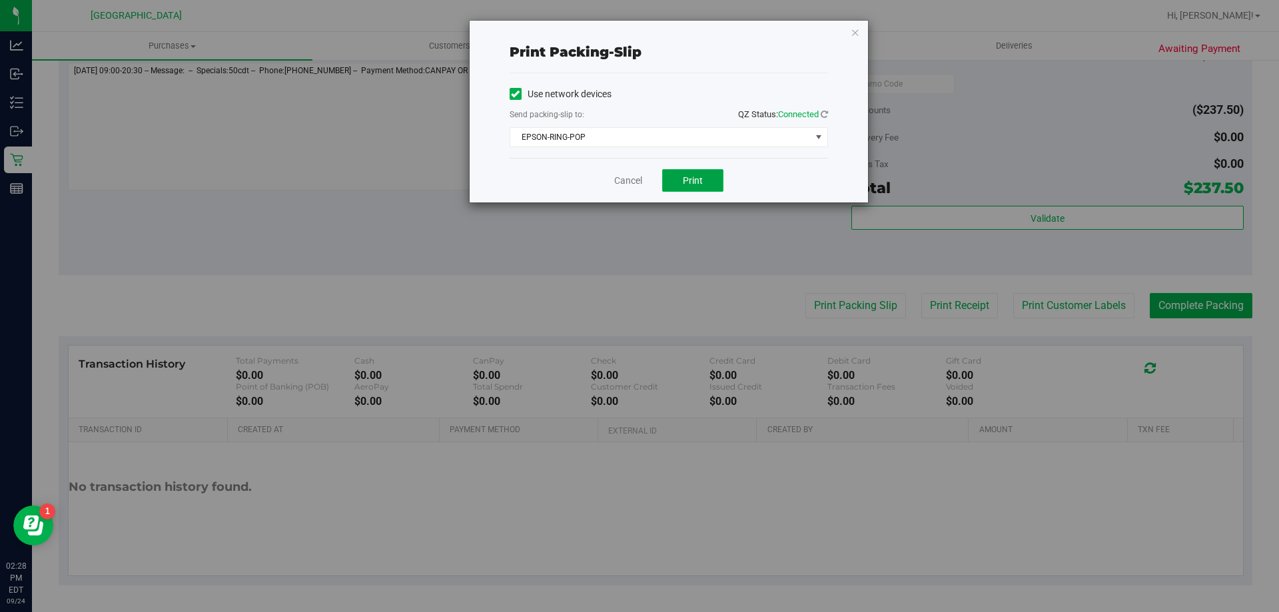
click at [699, 184] on span "Print" at bounding box center [693, 180] width 20 height 11
click at [851, 33] on icon "button" at bounding box center [855, 32] width 9 height 16
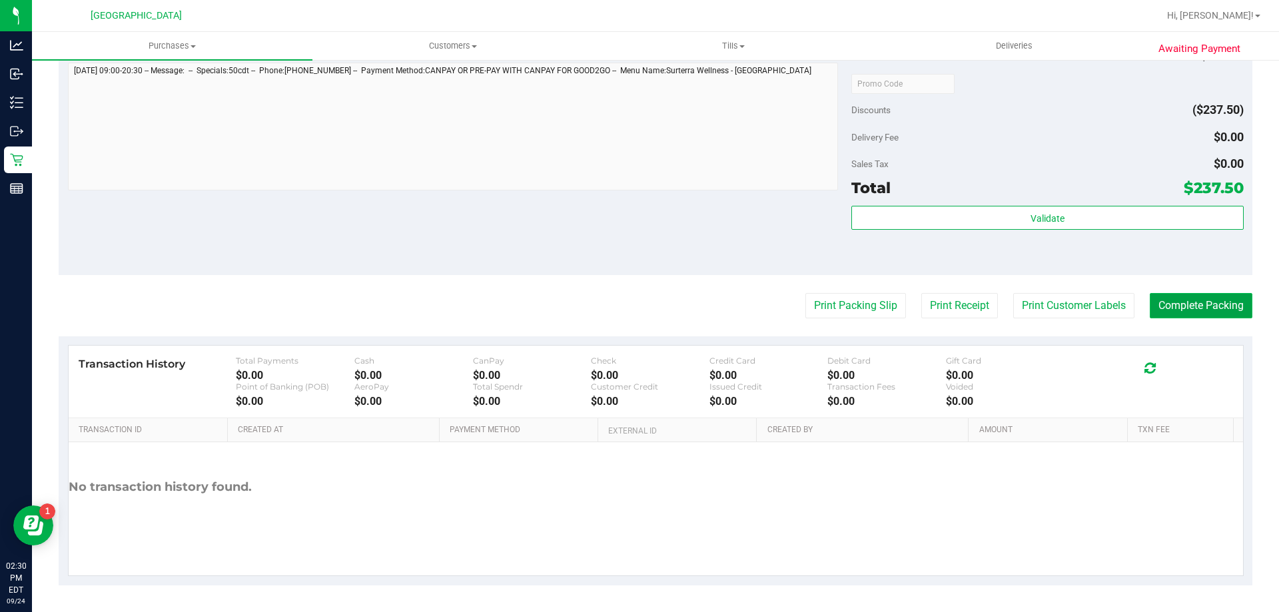
click at [1190, 309] on button "Complete Packing" at bounding box center [1201, 305] width 103 height 25
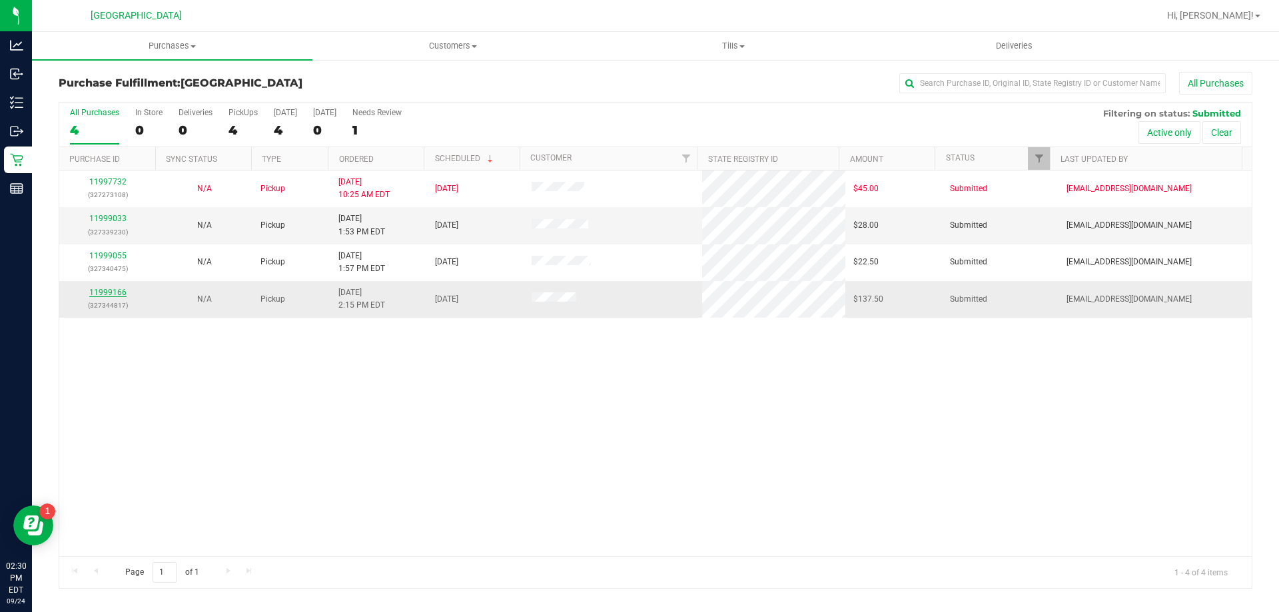
click at [119, 290] on link "11999166" at bounding box center [107, 292] width 37 height 9
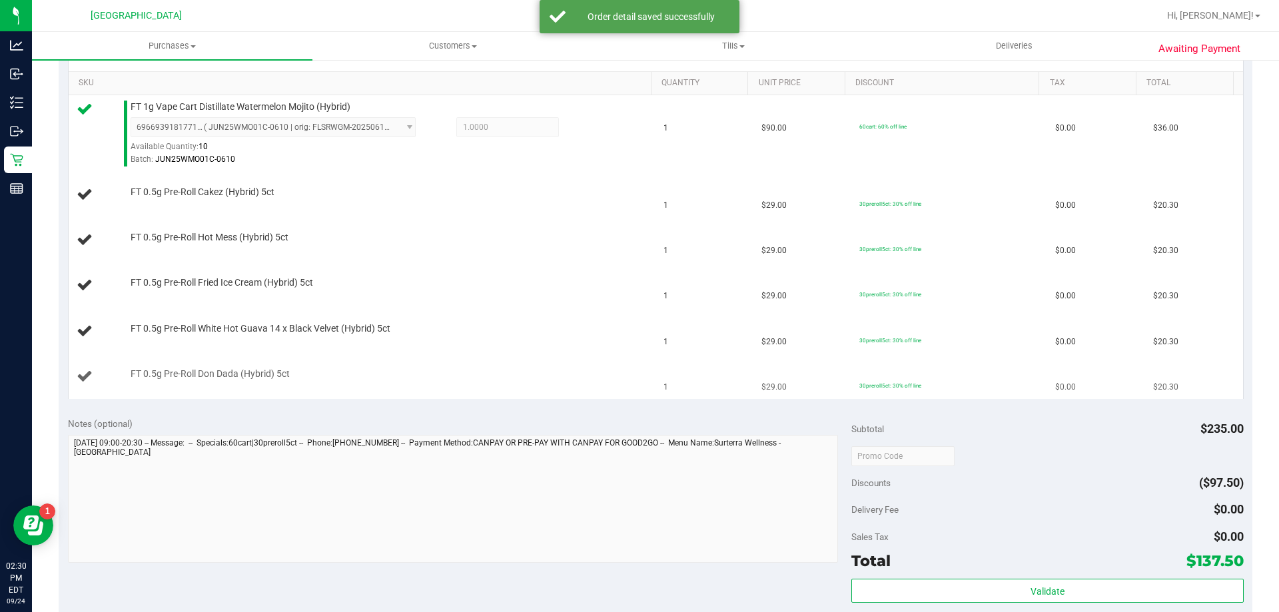
scroll to position [333, 0]
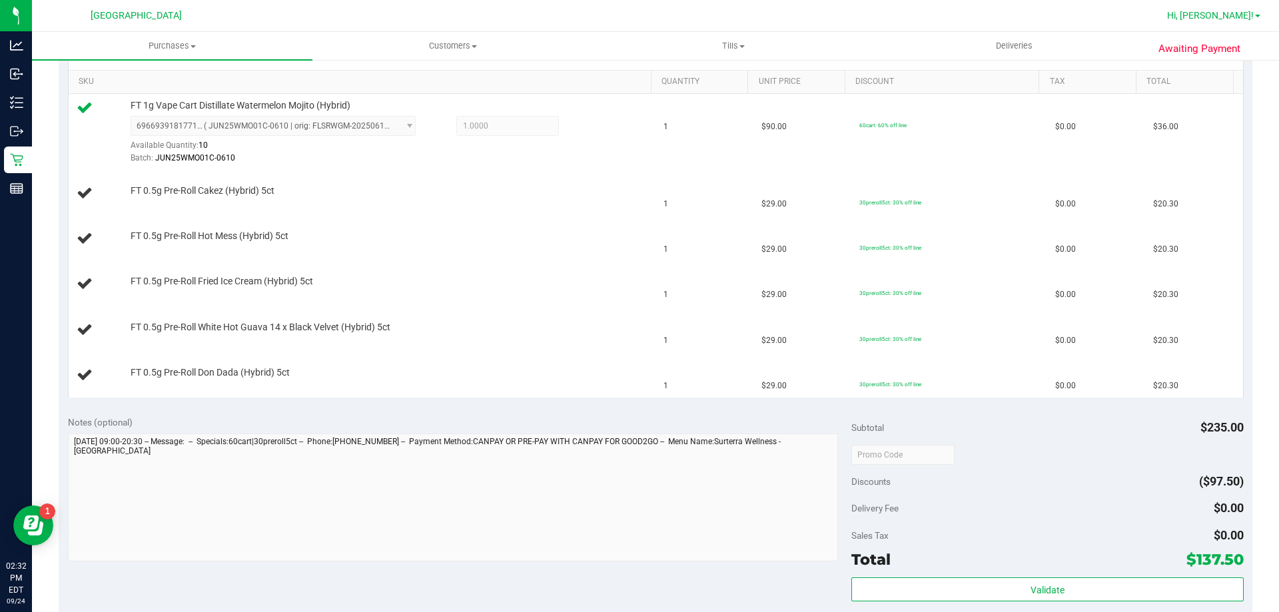
click at [1238, 16] on span "Hi, [PERSON_NAME]!" at bounding box center [1210, 15] width 87 height 11
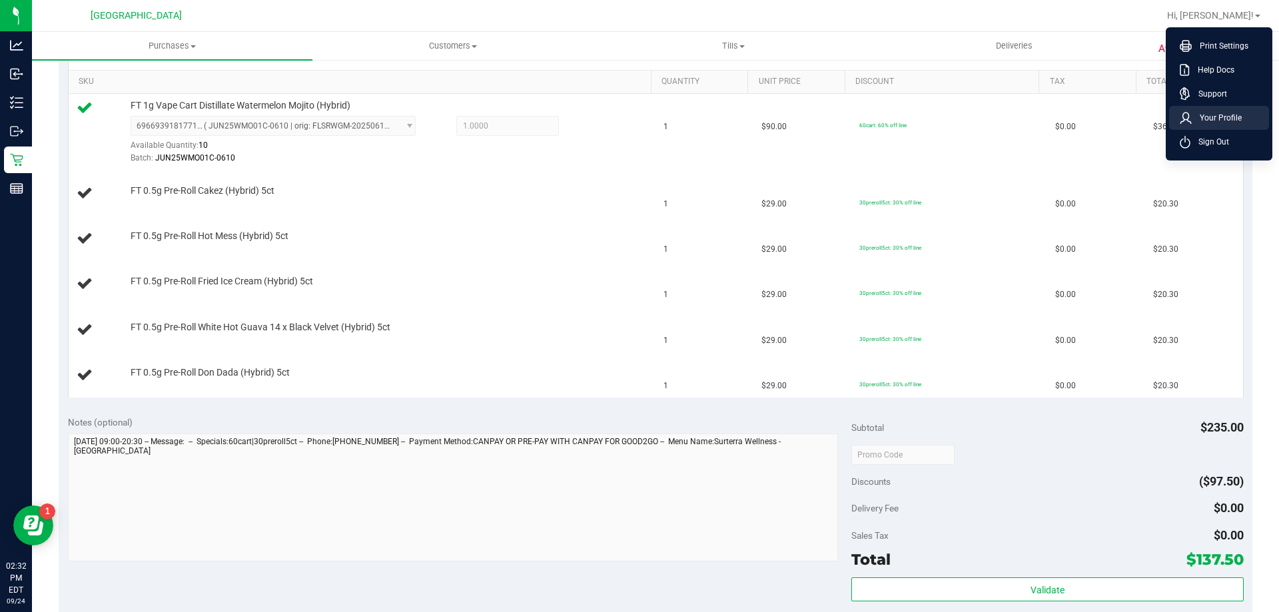
click at [1210, 125] on li "Your Profile" at bounding box center [1219, 118] width 100 height 24
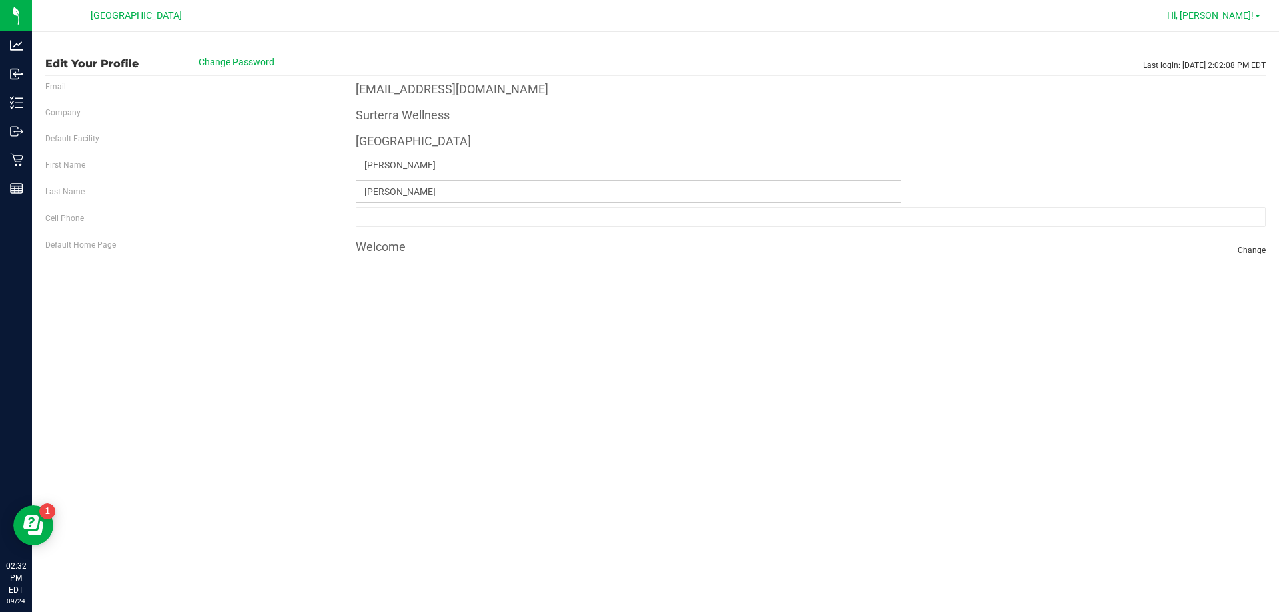
click at [1217, 12] on span "Hi, [PERSON_NAME]!" at bounding box center [1210, 15] width 87 height 11
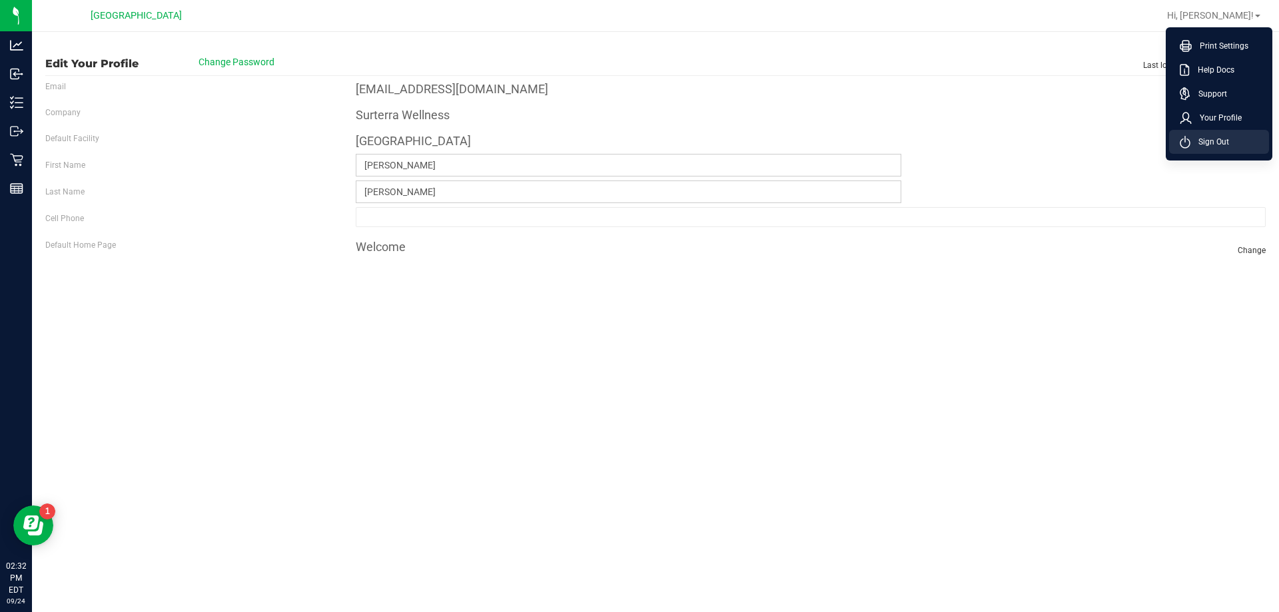
click at [1210, 137] on span "Sign Out" at bounding box center [1209, 141] width 39 height 13
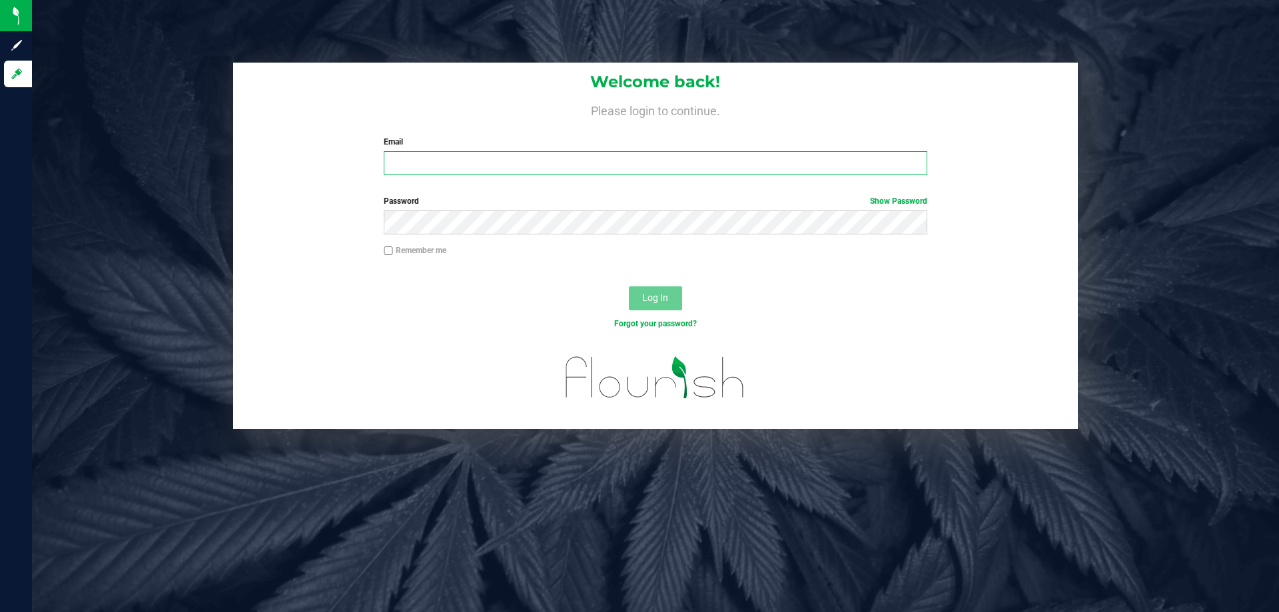
click at [561, 169] on input "Email" at bounding box center [655, 163] width 543 height 24
type input "[EMAIL_ADDRESS][DOMAIN_NAME]"
click at [660, 297] on span "Log In" at bounding box center [655, 297] width 26 height 11
